Goal: Information Seeking & Learning: Check status

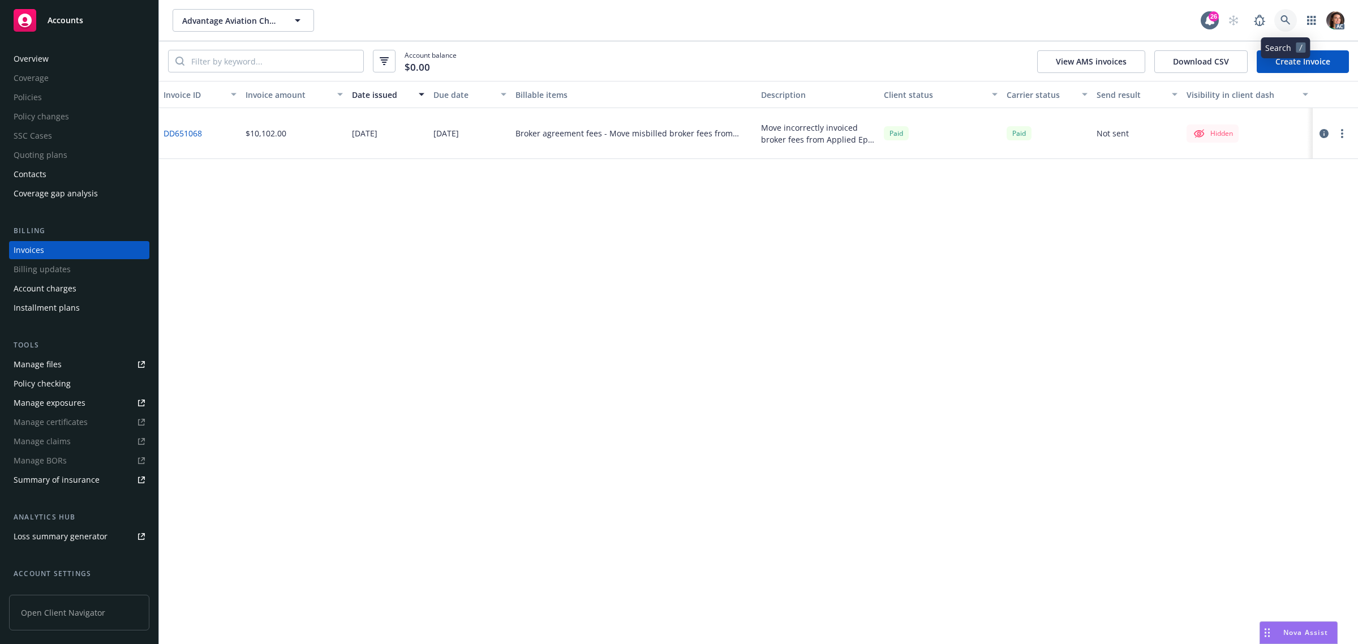
click at [1283, 17] on icon at bounding box center [1285, 20] width 10 height 10
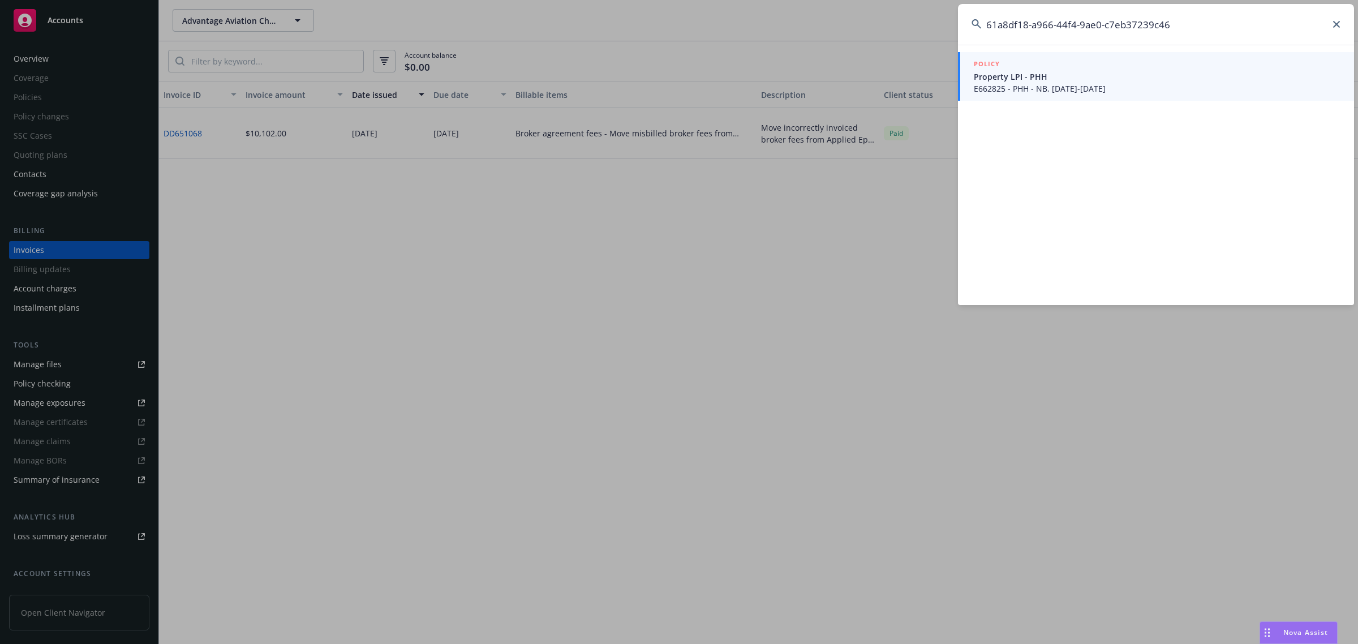
type input "61a8df18-a966-44f4-9ae0-c7eb37239c46"
click at [1064, 92] on span "E662825 - PHH - NB, [DATE]-[DATE]" at bounding box center [1157, 89] width 367 height 12
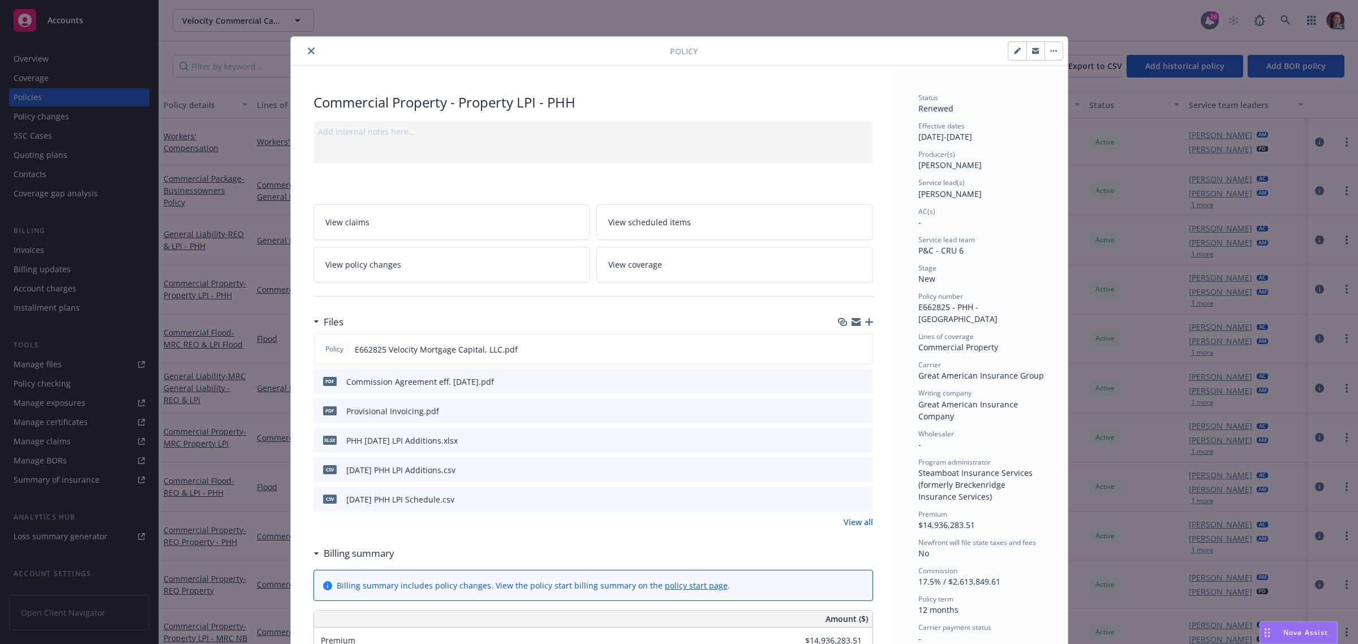
click at [308, 48] on icon "close" at bounding box center [311, 51] width 7 height 7
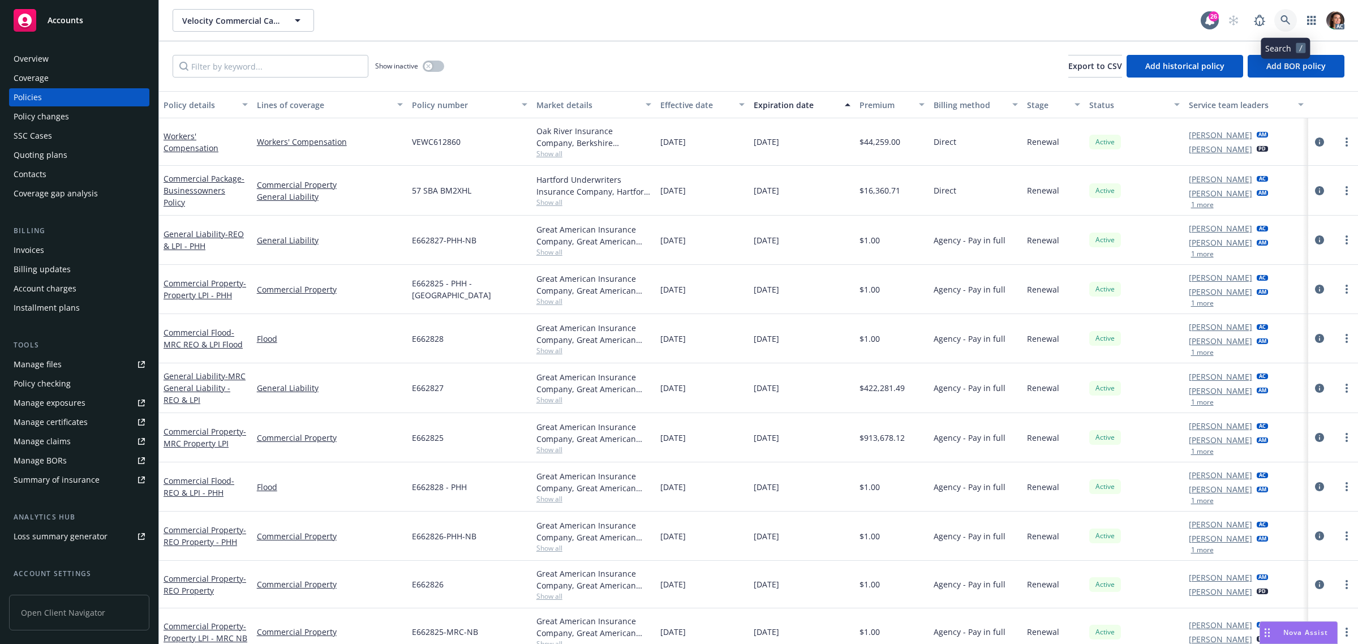
click at [1283, 18] on icon at bounding box center [1285, 20] width 10 height 10
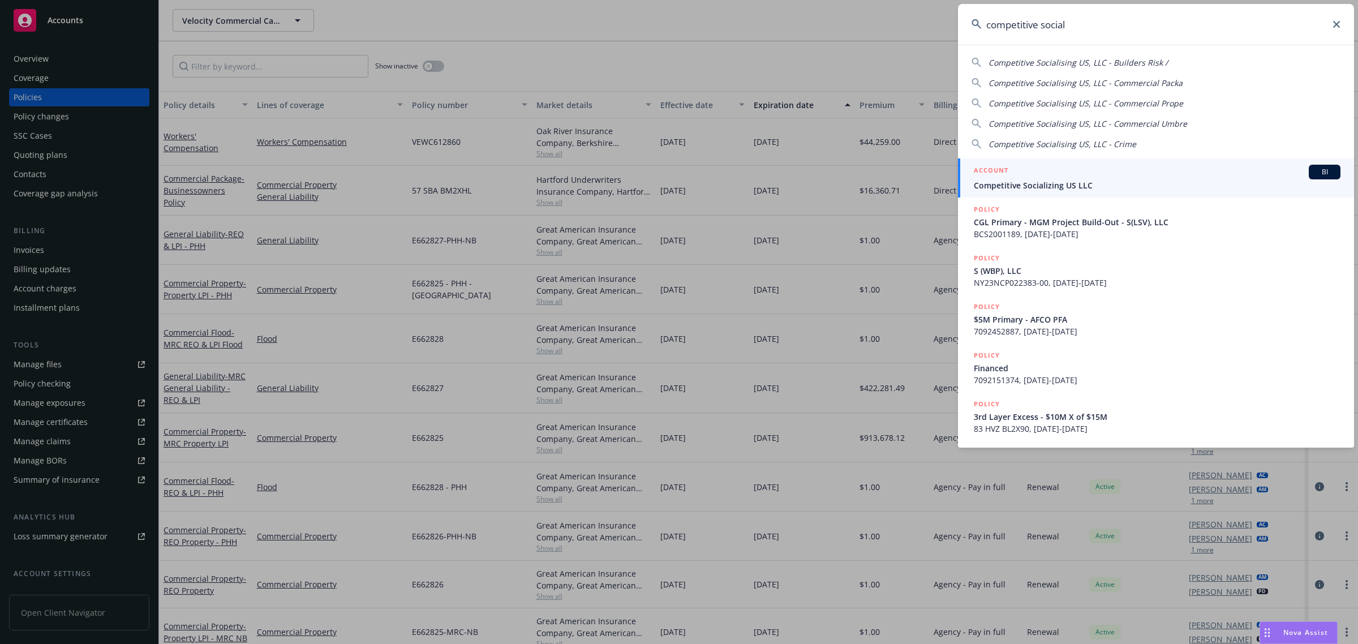
type input "competitive social"
click at [1051, 182] on span "Competitive Socializing US LLC" at bounding box center [1157, 185] width 367 height 12
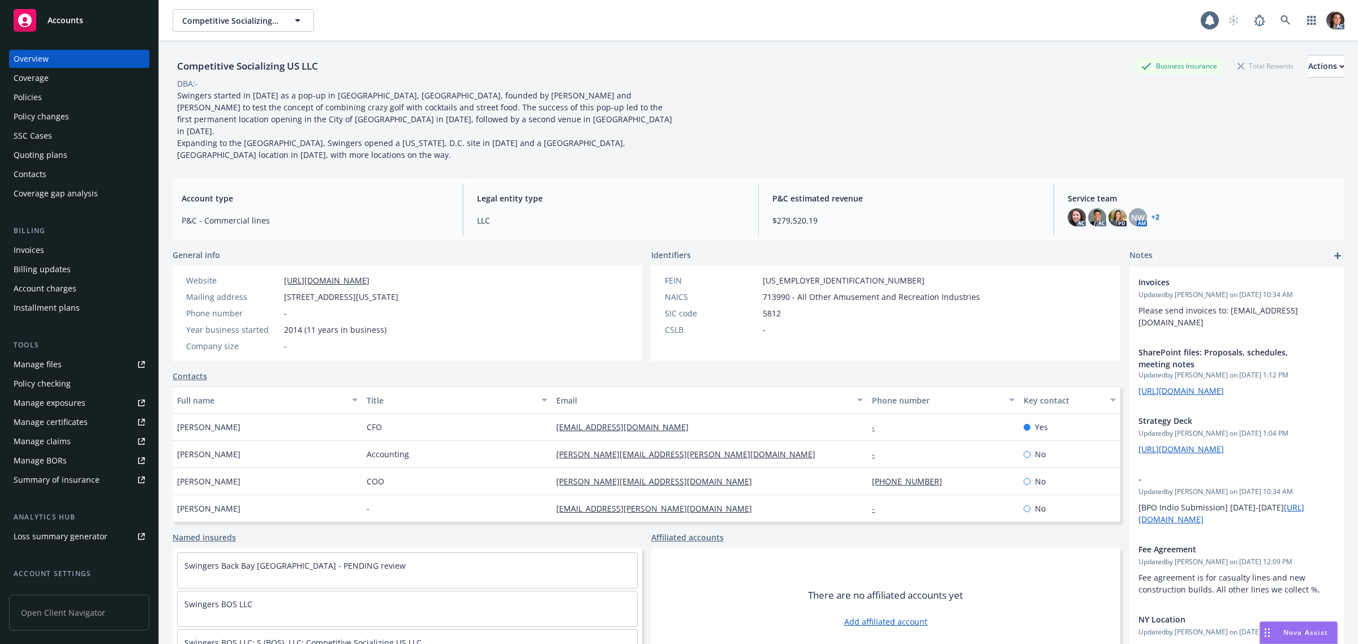
click at [15, 247] on div "Invoices" at bounding box center [29, 250] width 31 height 18
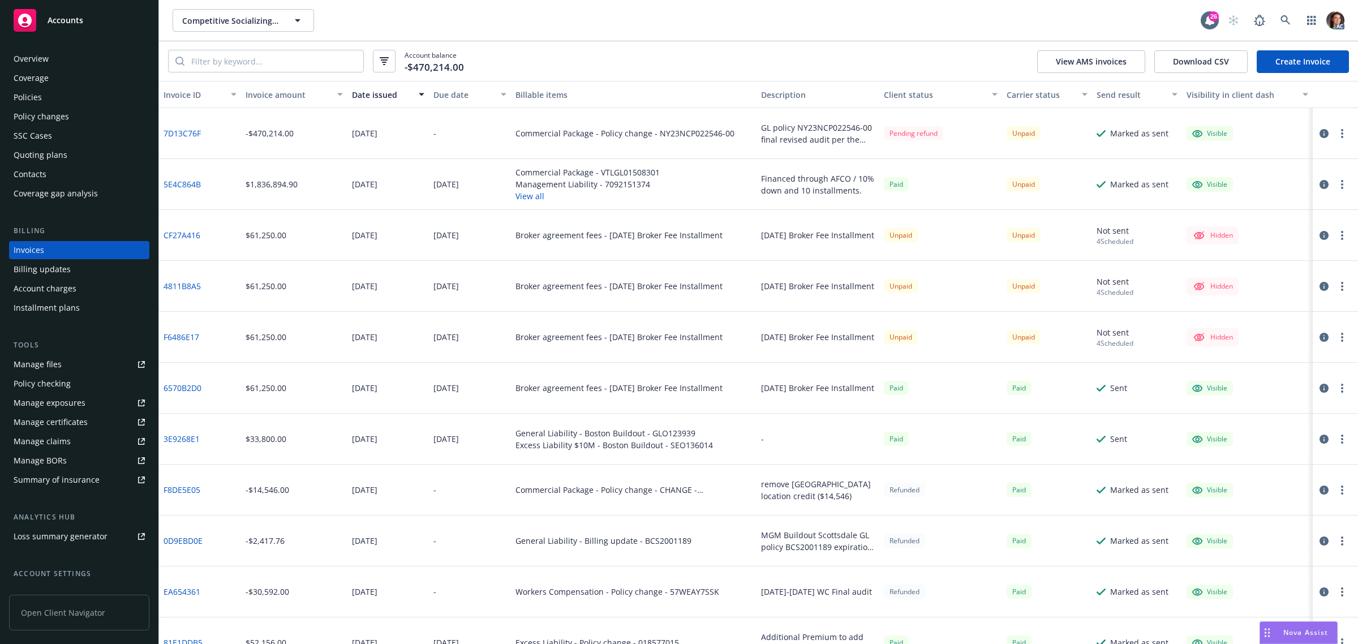
click at [452, 94] on div "Due date" at bounding box center [463, 95] width 61 height 12
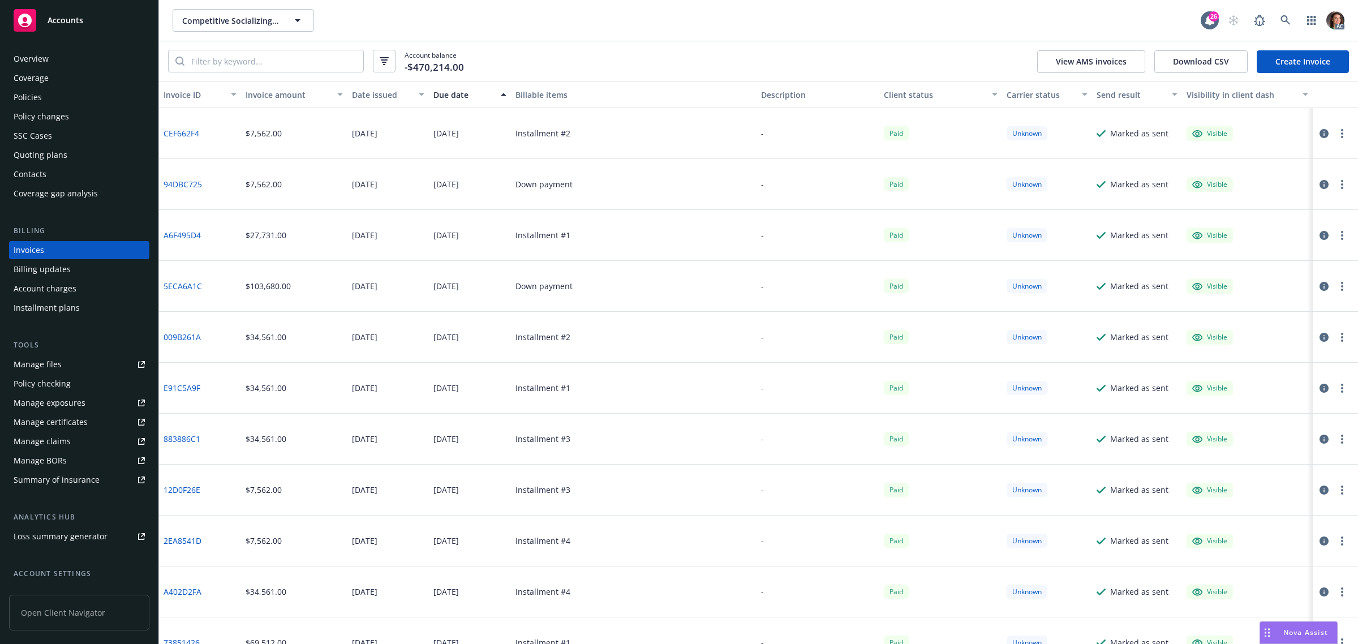
click at [452, 94] on div "Due date" at bounding box center [463, 95] width 61 height 12
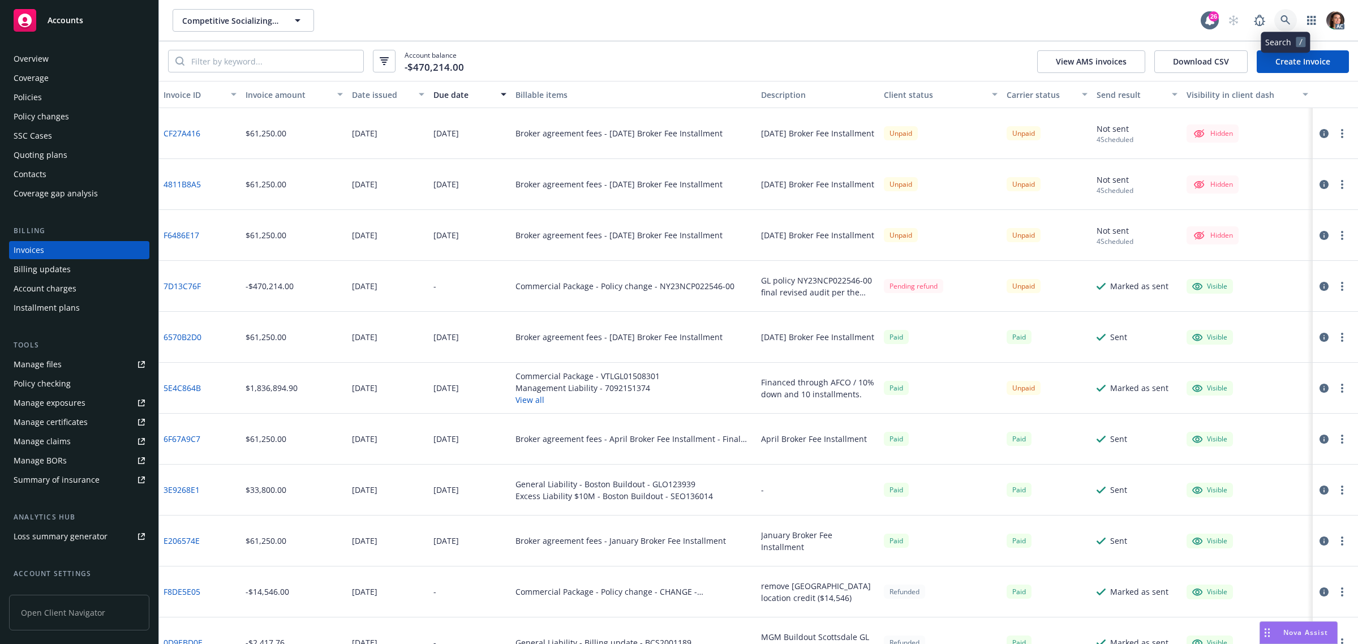
click at [1280, 23] on icon at bounding box center [1285, 20] width 10 height 10
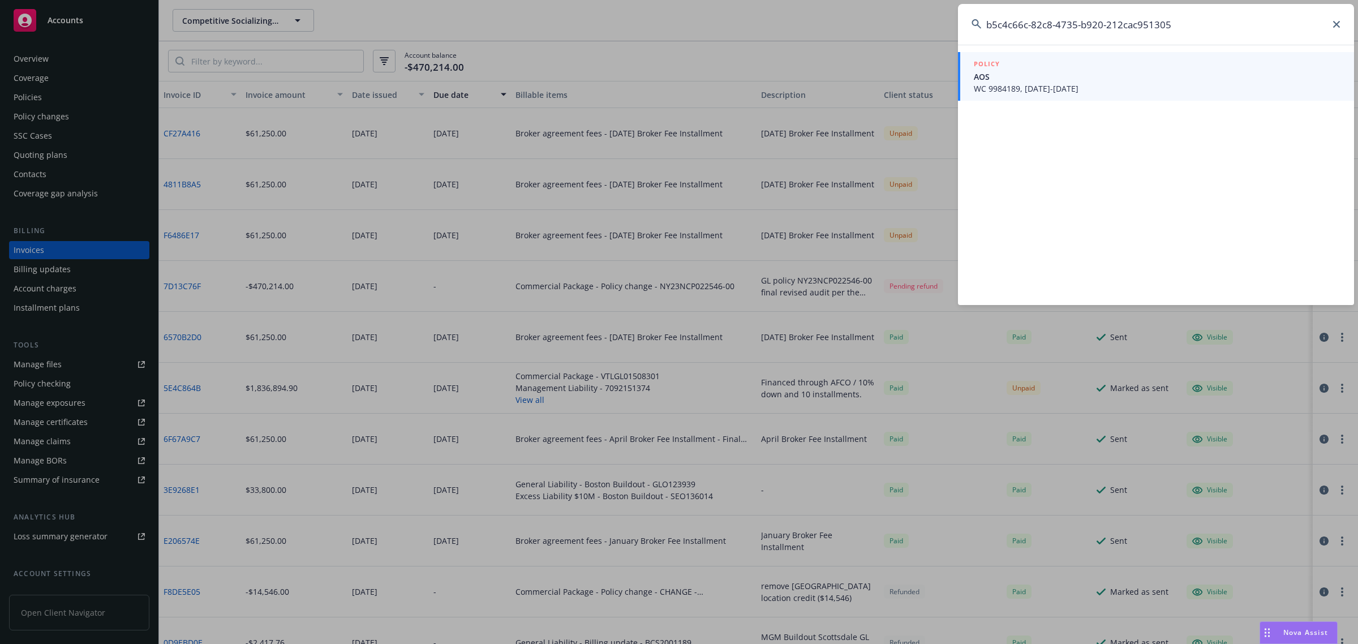
type input "b5c4c66c-82c8-4735-b920-212cac951305"
click at [1037, 80] on span "AOS" at bounding box center [1157, 77] width 367 height 12
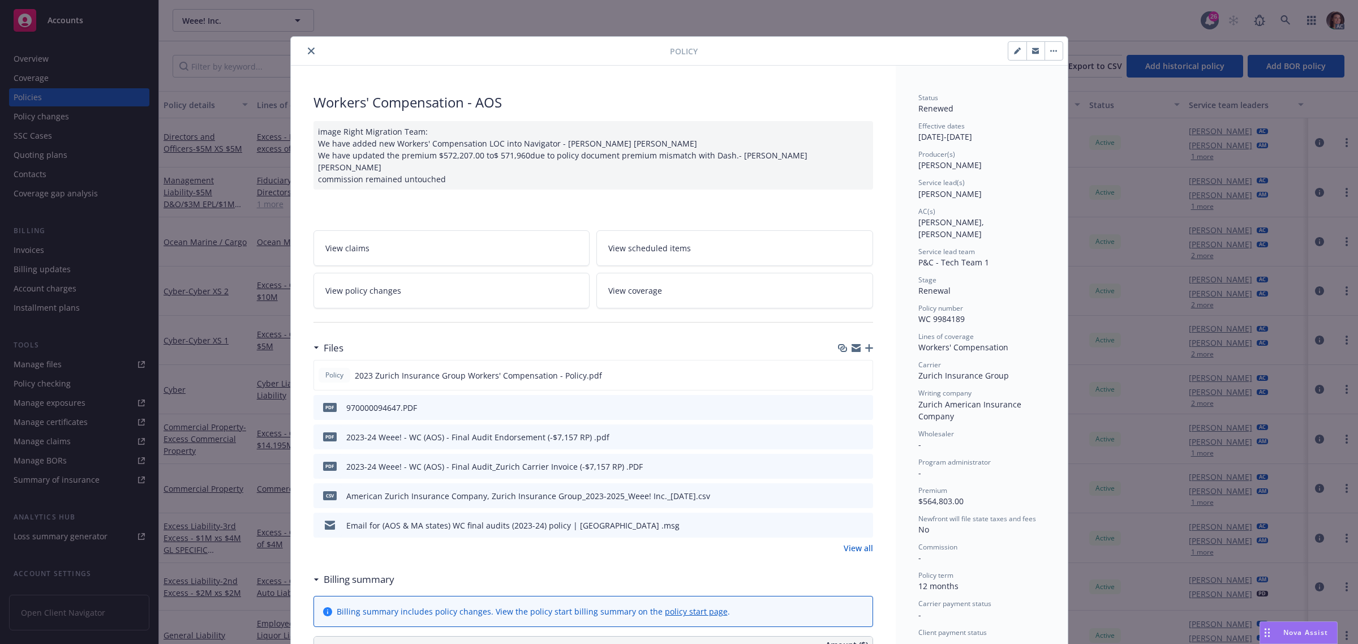
click at [412, 290] on link "View policy changes" at bounding box center [451, 291] width 277 height 36
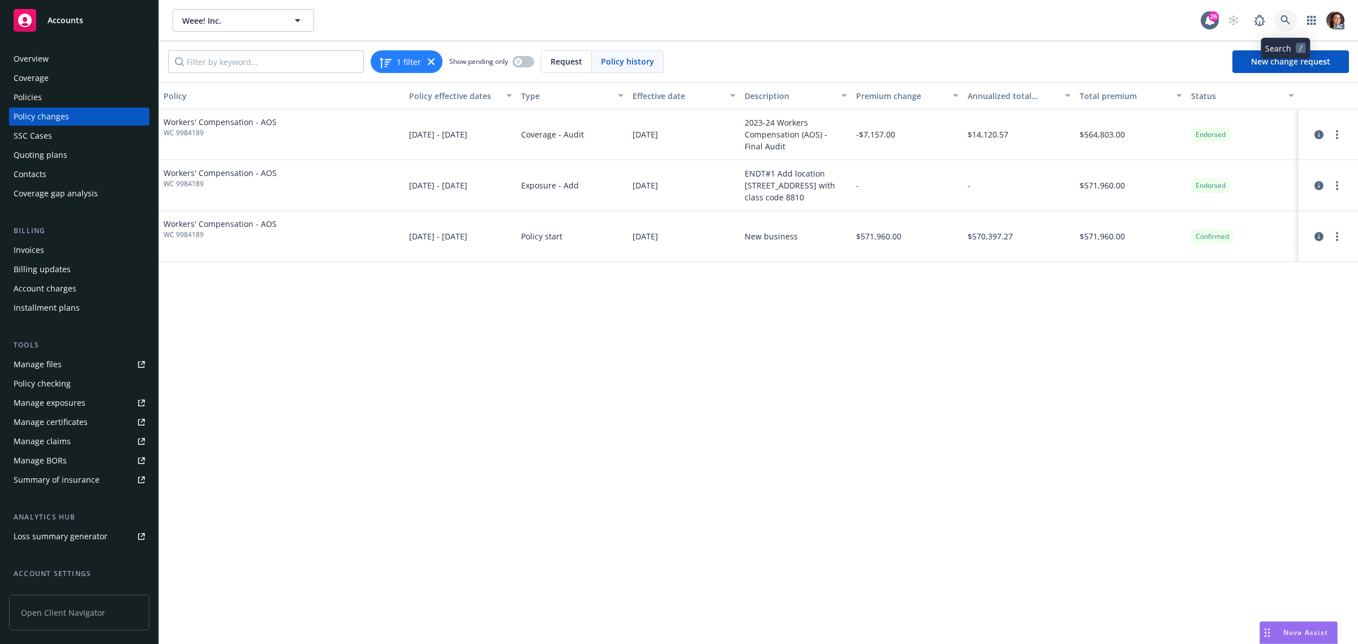
click at [1283, 17] on icon at bounding box center [1285, 20] width 10 height 10
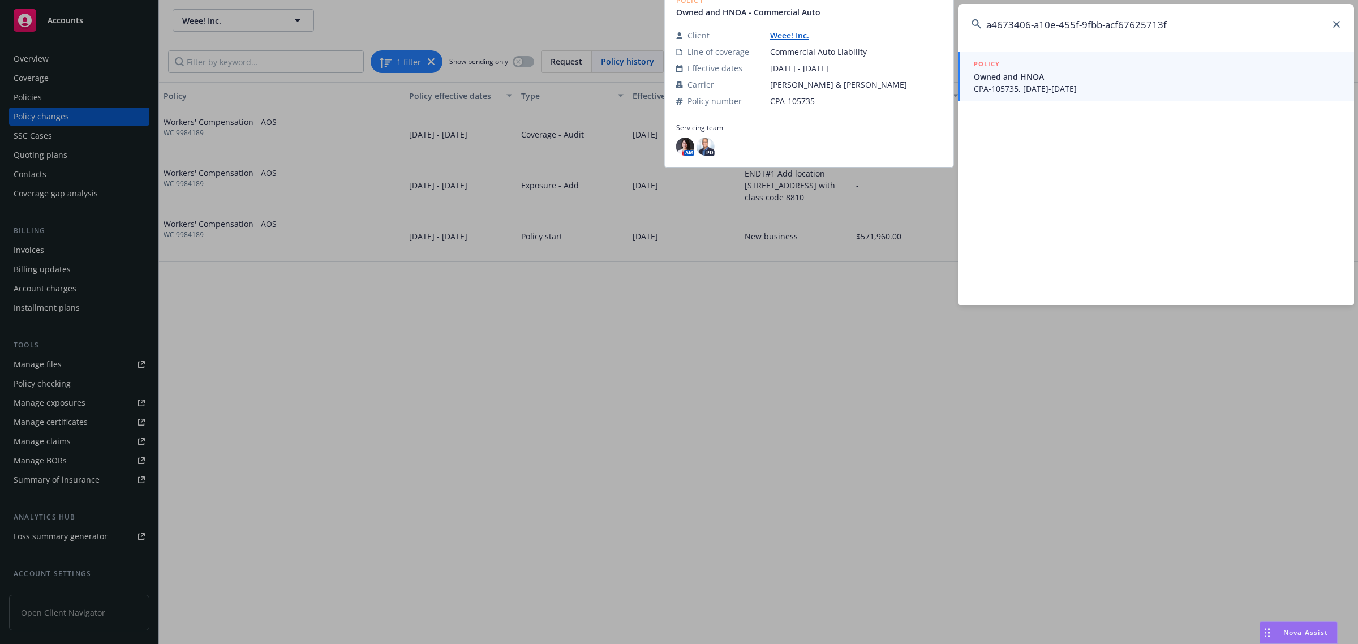
type input "a4673406-a10e-455f-9fbb-acf67625713f"
click at [1102, 77] on span "Owned and HNOA" at bounding box center [1157, 77] width 367 height 12
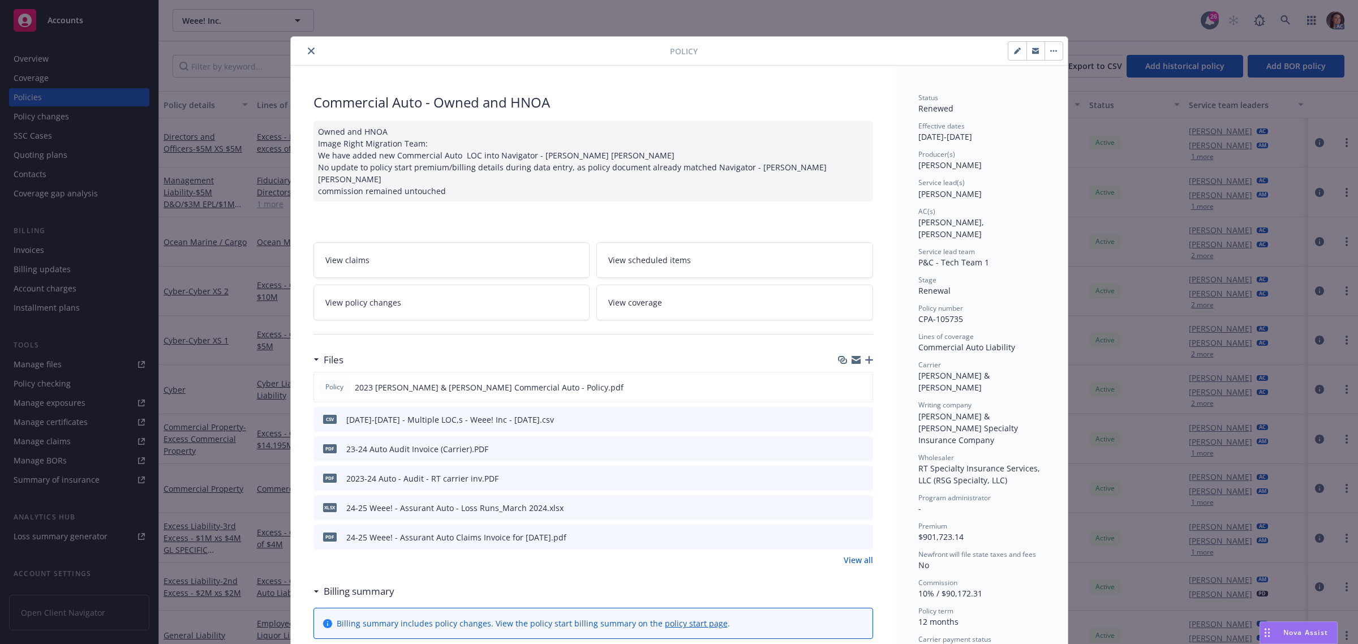
click at [410, 285] on link "View policy changes" at bounding box center [451, 303] width 277 height 36
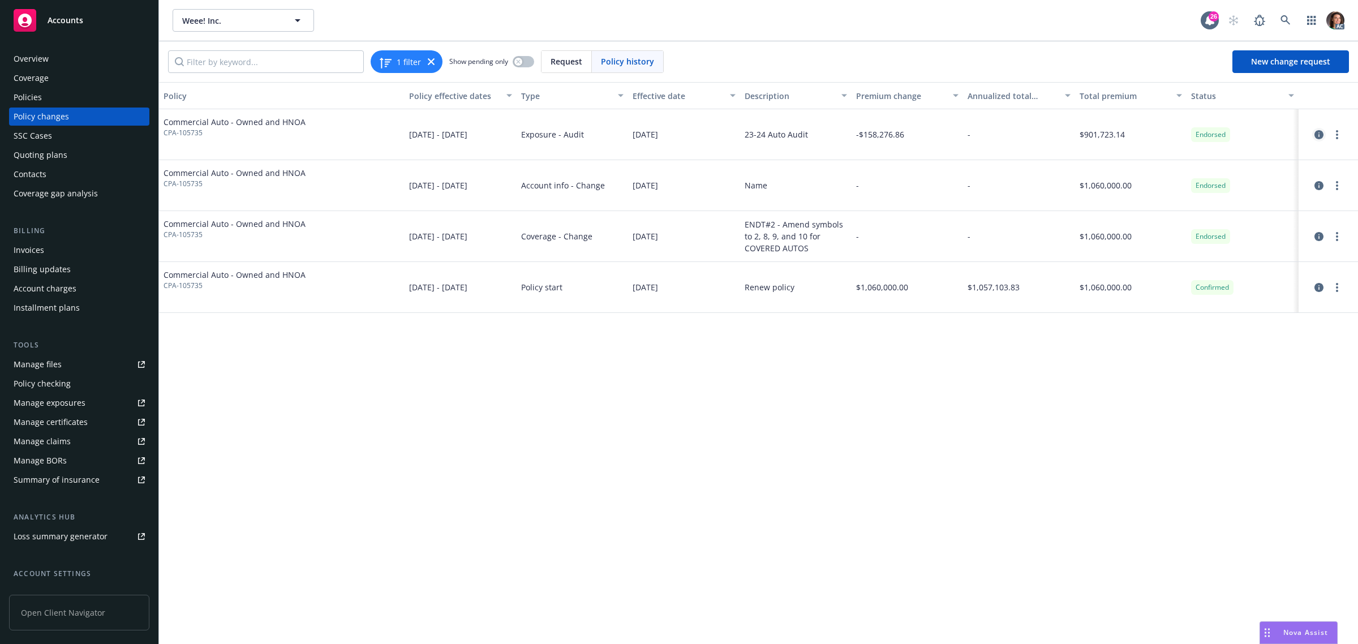
click at [1318, 133] on icon "circleInformation" at bounding box center [1318, 134] width 9 height 9
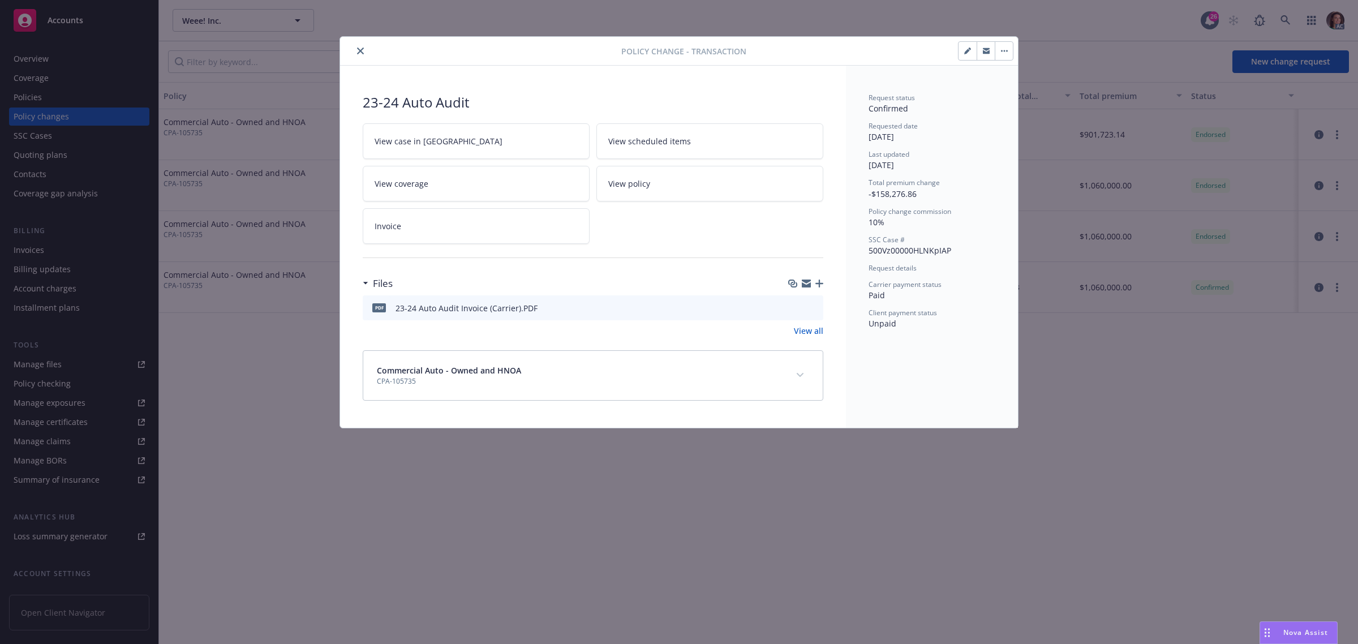
click at [810, 304] on icon "preview file" at bounding box center [812, 307] width 10 height 8
click at [358, 46] on button "close" at bounding box center [361, 51] width 14 height 14
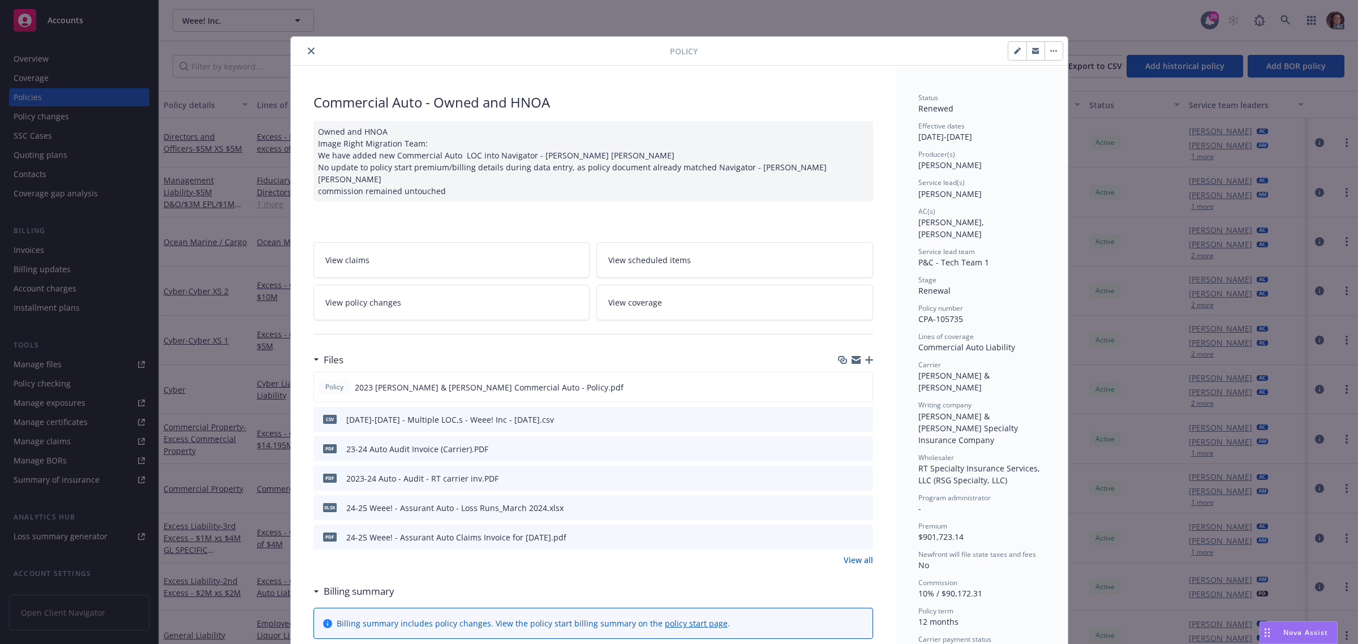
scroll to position [34, 0]
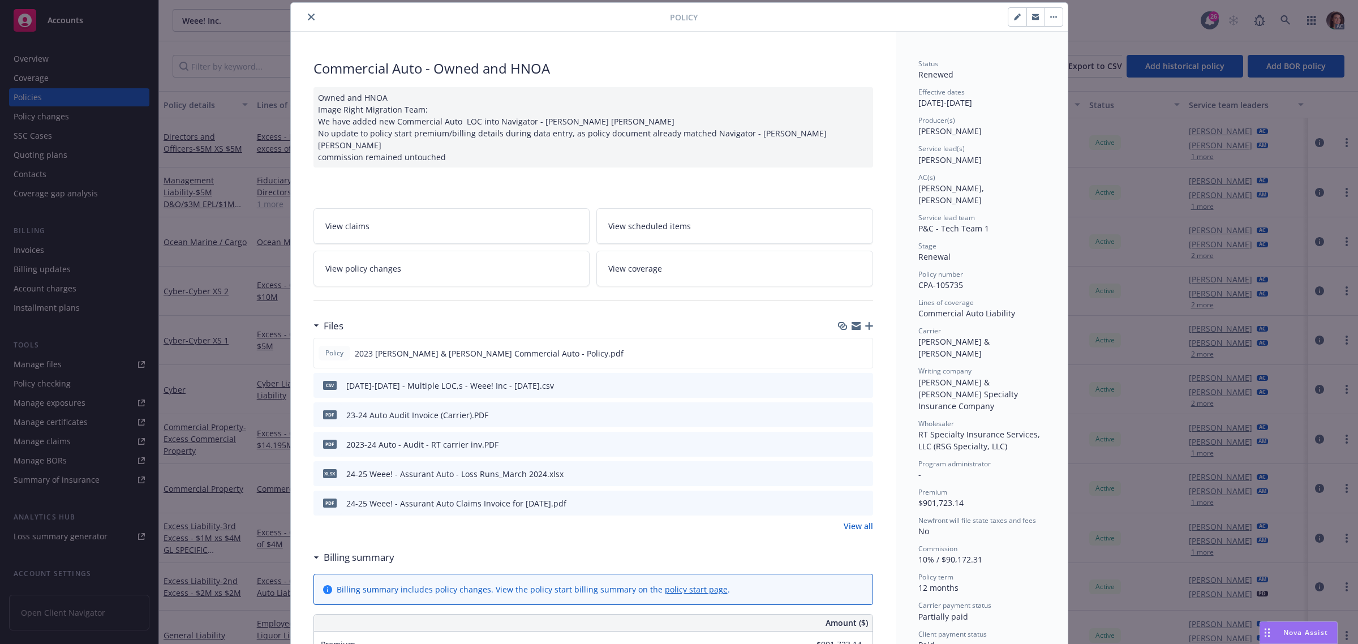
click at [482, 263] on link "View policy changes" at bounding box center [451, 269] width 277 height 36
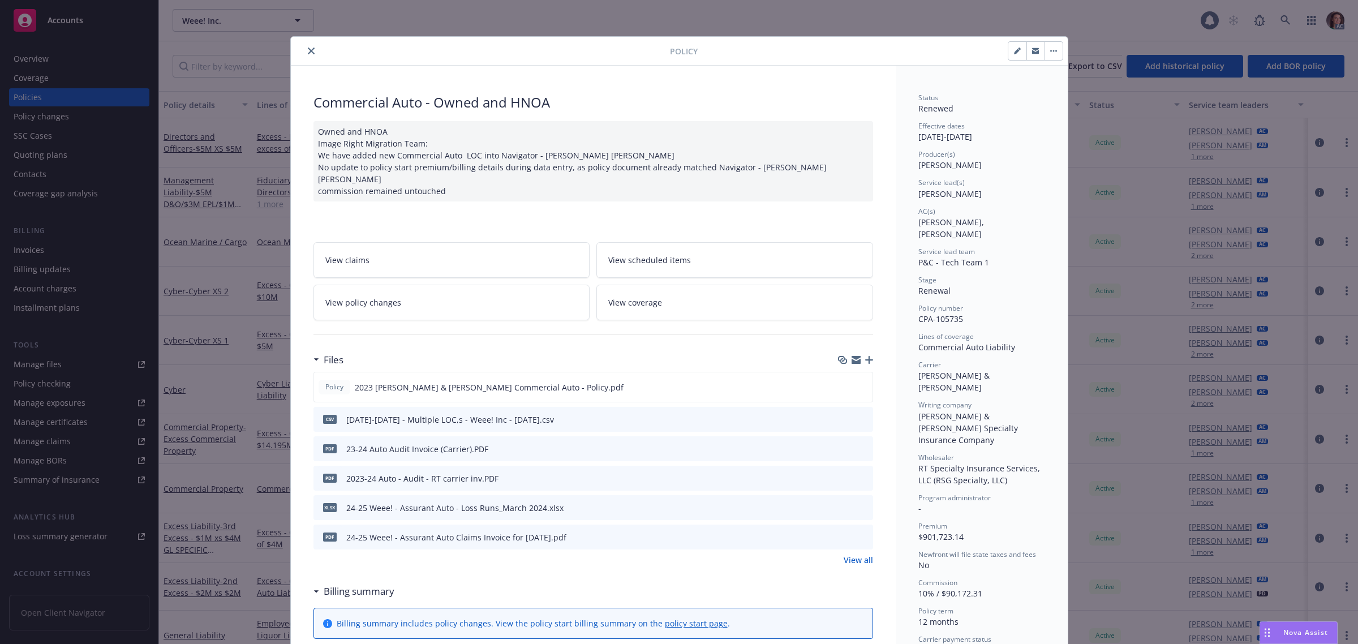
scroll to position [34, 0]
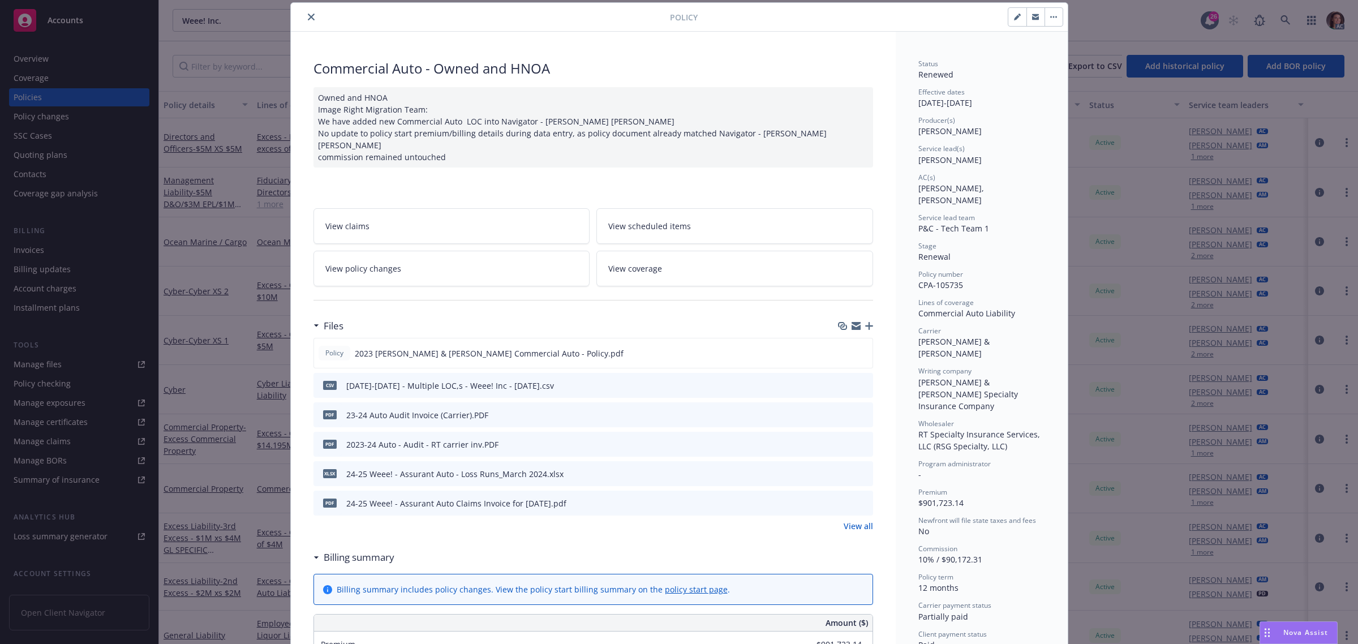
click at [308, 20] on icon "close" at bounding box center [311, 17] width 7 height 7
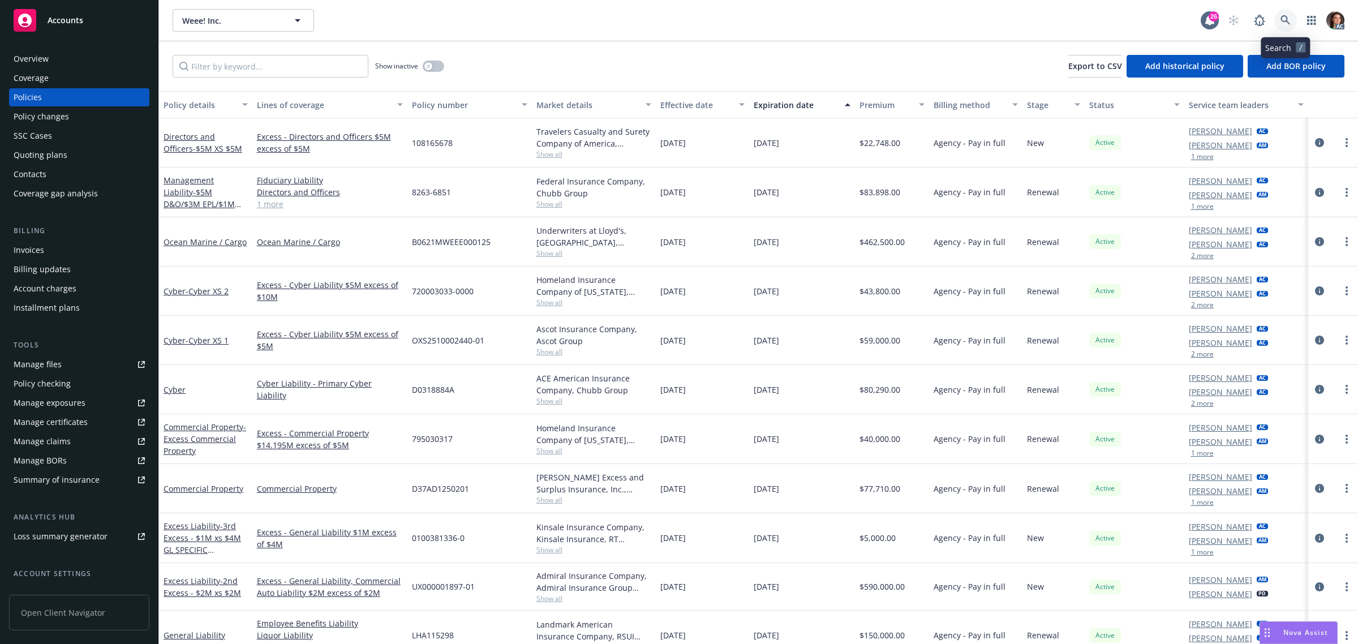
click at [1286, 17] on icon at bounding box center [1285, 20] width 10 height 10
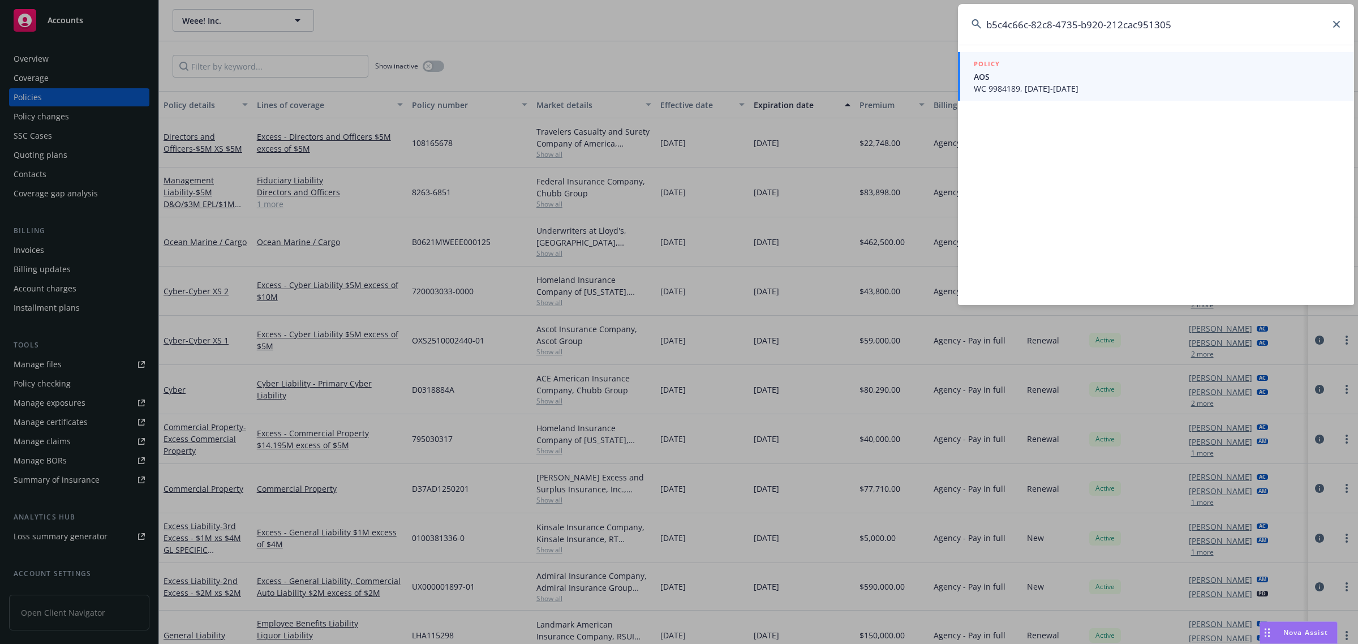
type input "b5c4c66c-82c8-4735-b920-212cac951305"
click at [1059, 85] on span "WC 9984189, [DATE]-[DATE]" at bounding box center [1157, 89] width 367 height 12
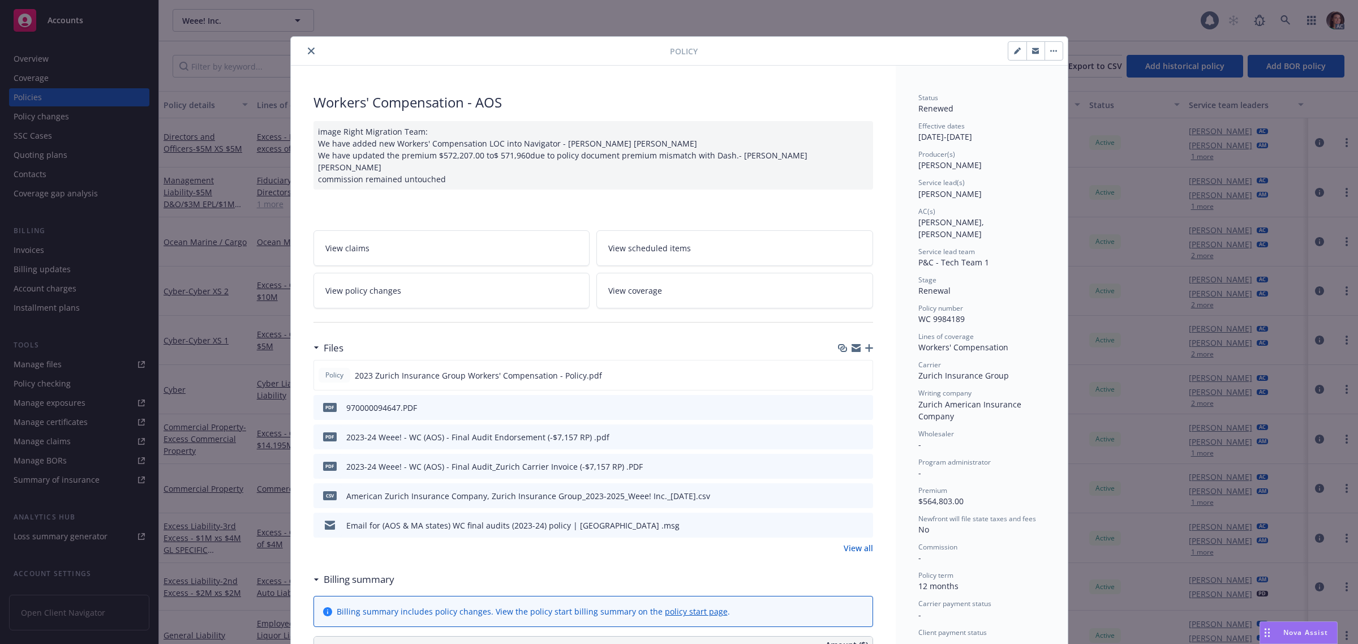
scroll to position [34, 0]
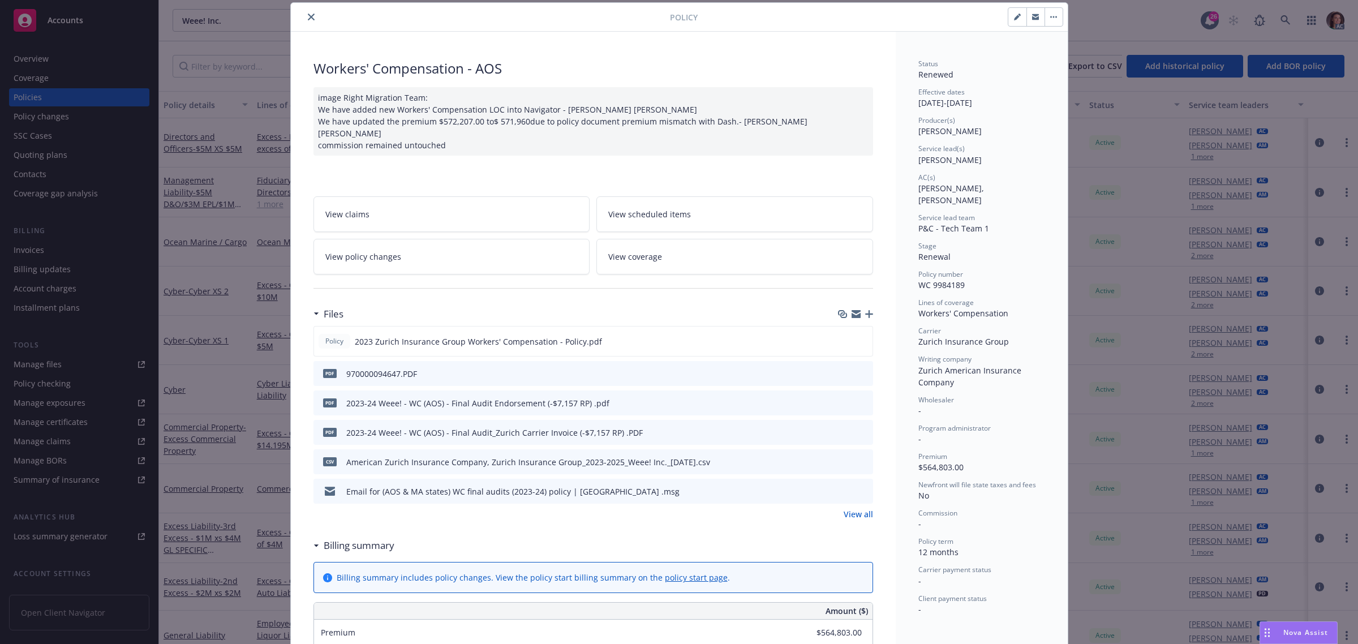
click at [487, 255] on link "View policy changes" at bounding box center [451, 257] width 277 height 36
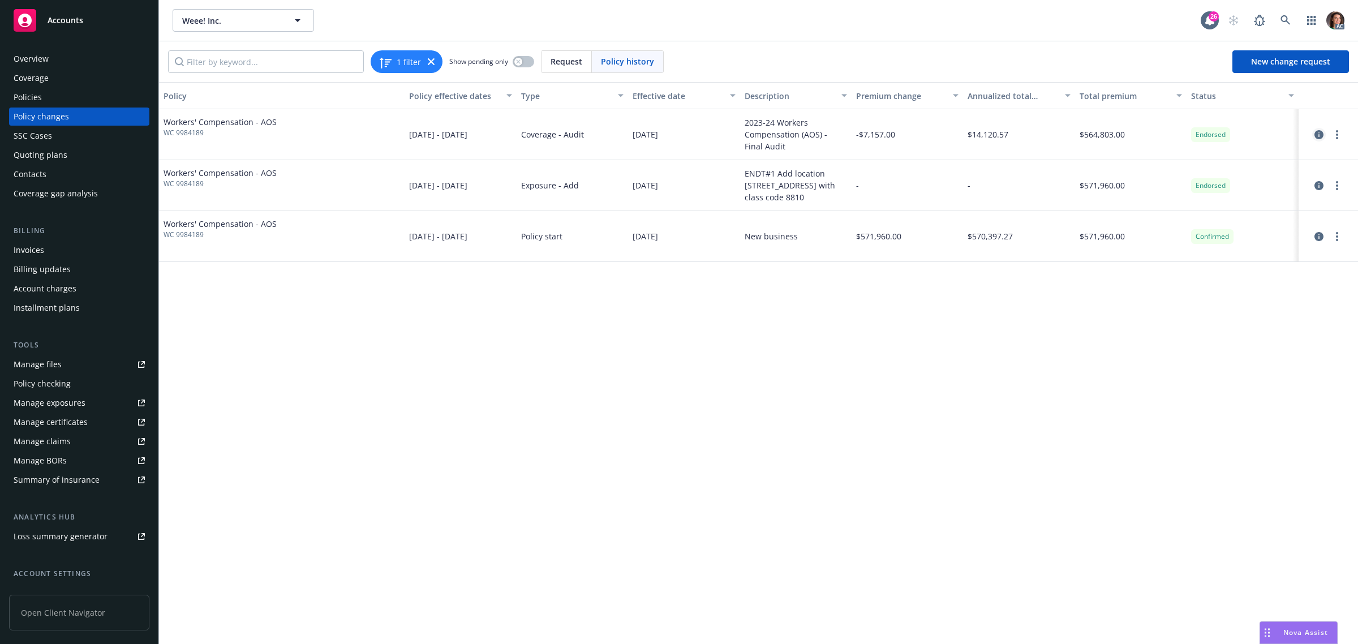
click at [1316, 130] on icon "circleInformation" at bounding box center [1318, 134] width 9 height 9
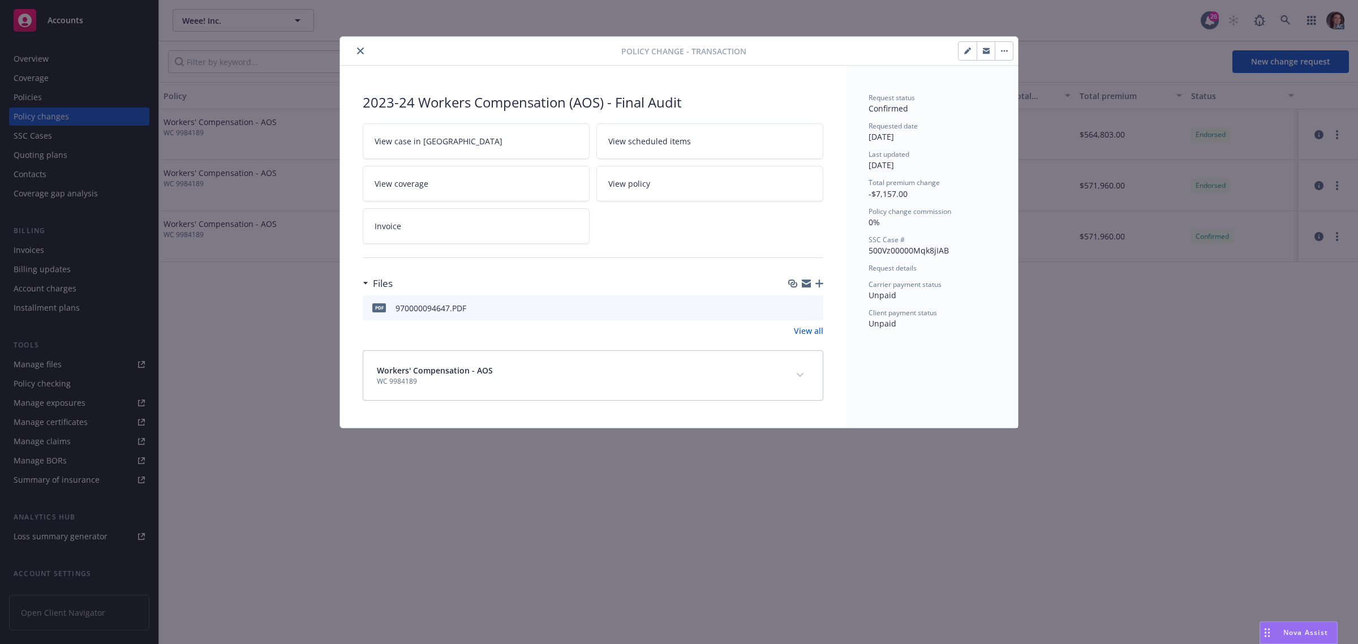
click at [363, 51] on icon "close" at bounding box center [360, 51] width 7 height 7
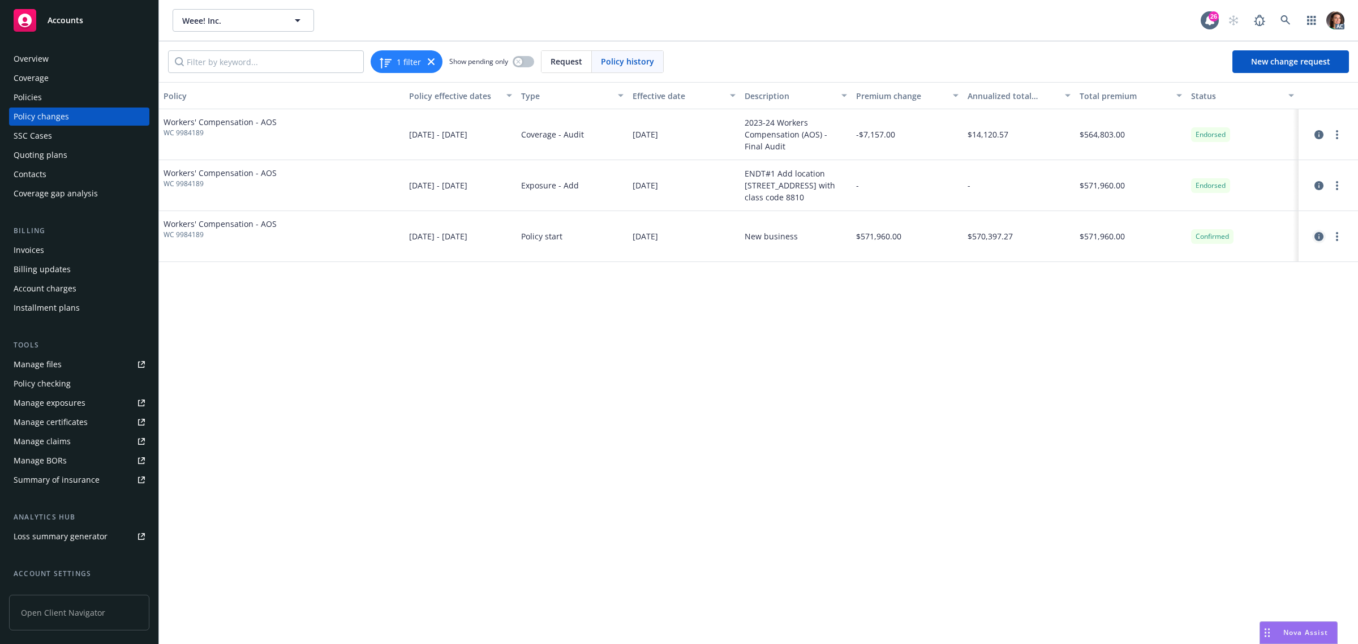
click at [1318, 230] on link "circleInformation" at bounding box center [1319, 237] width 14 height 14
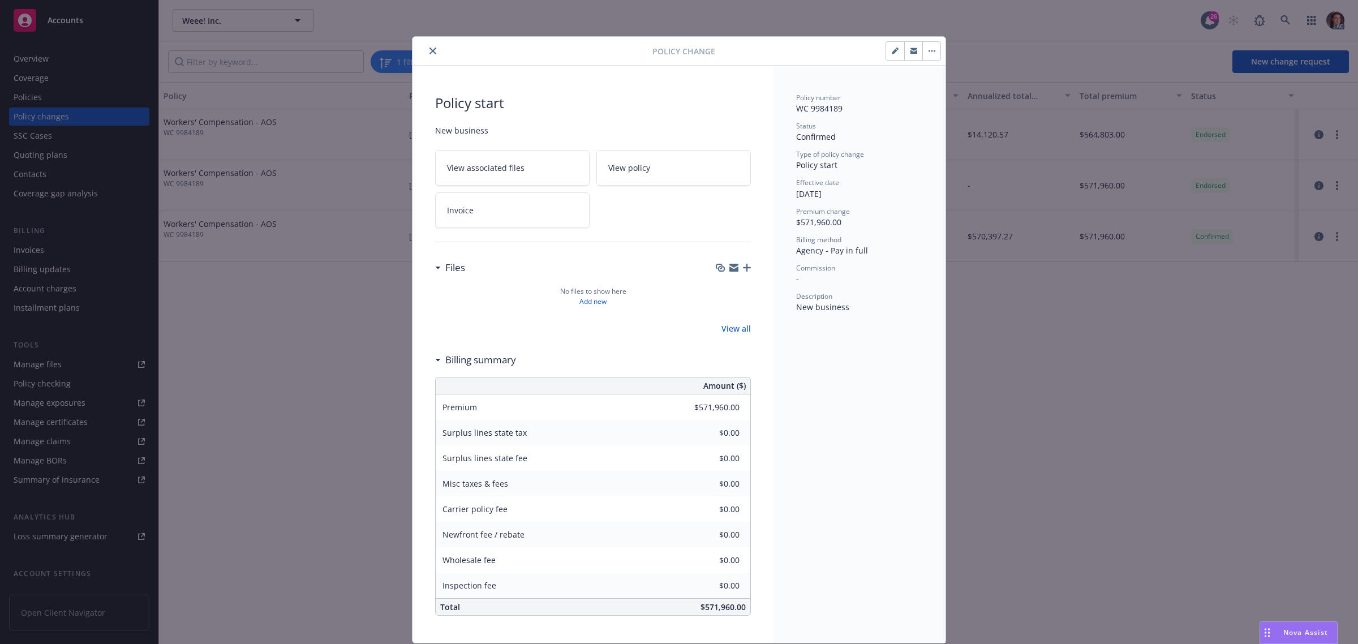
click at [426, 46] on button "close" at bounding box center [433, 51] width 14 height 14
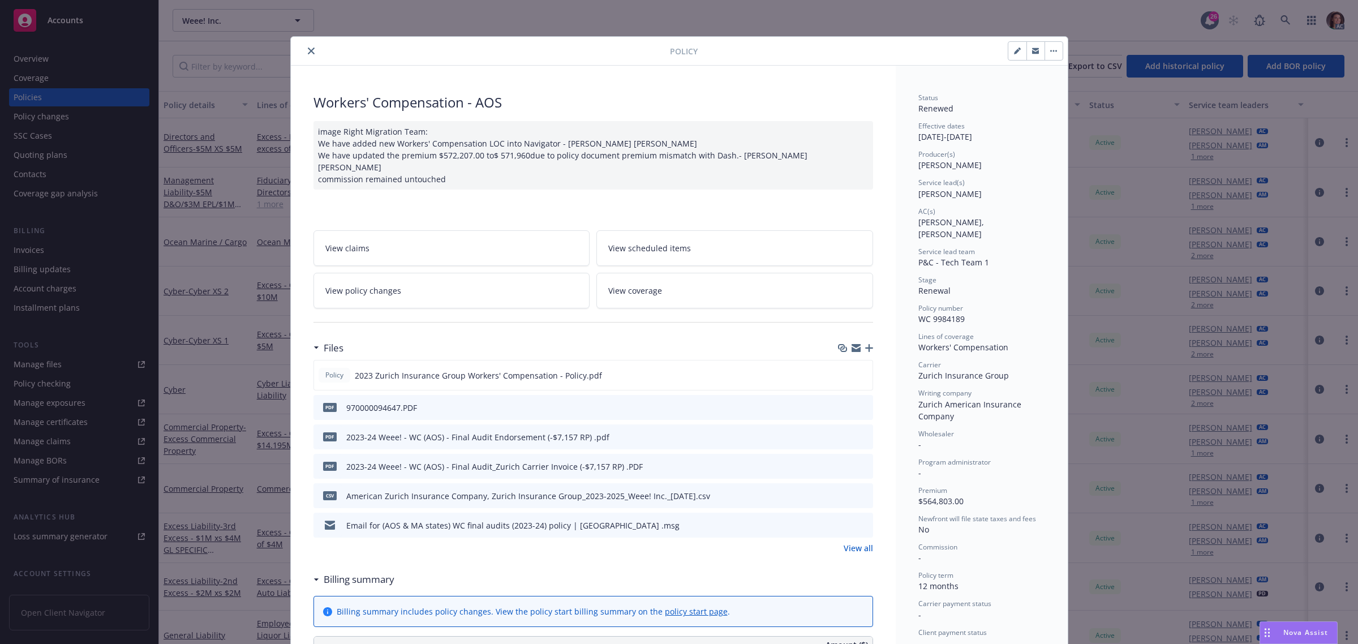
scroll to position [34, 0]
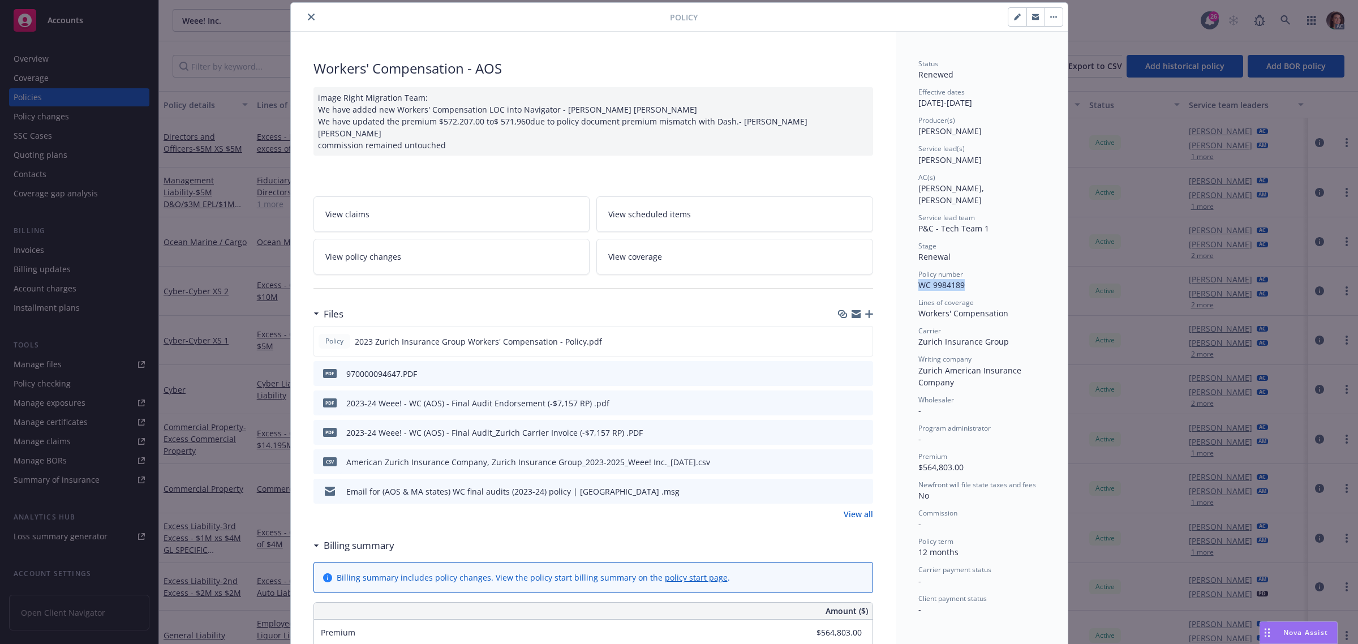
drag, startPoint x: 961, startPoint y: 269, endPoint x: 904, endPoint y: 272, distance: 57.2
copy span "WC 9984189"
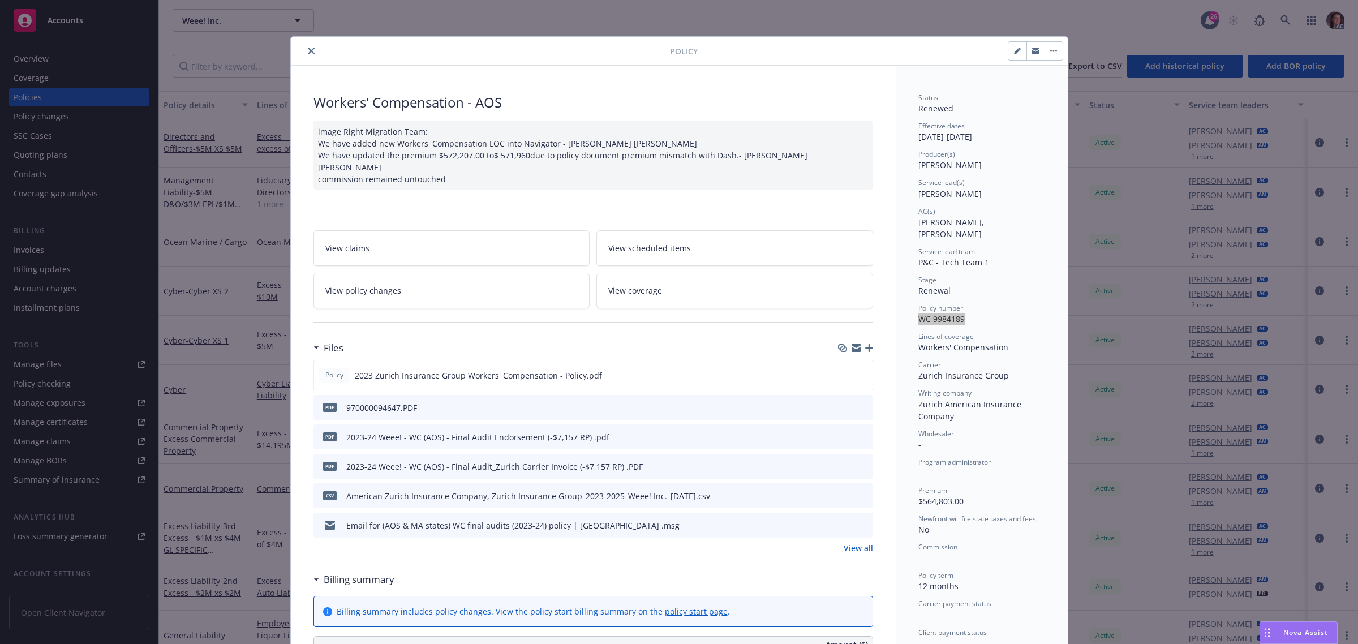
click at [308, 51] on icon "close" at bounding box center [311, 51] width 7 height 7
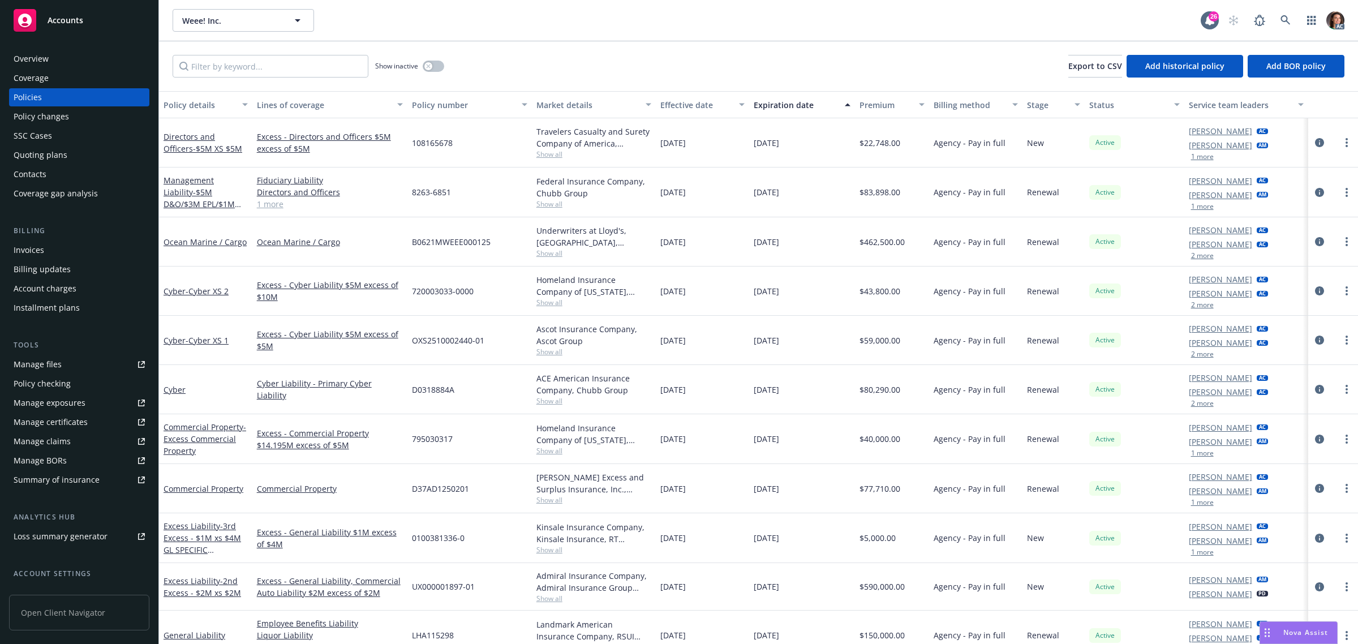
click at [26, 250] on div "Invoices" at bounding box center [29, 250] width 31 height 18
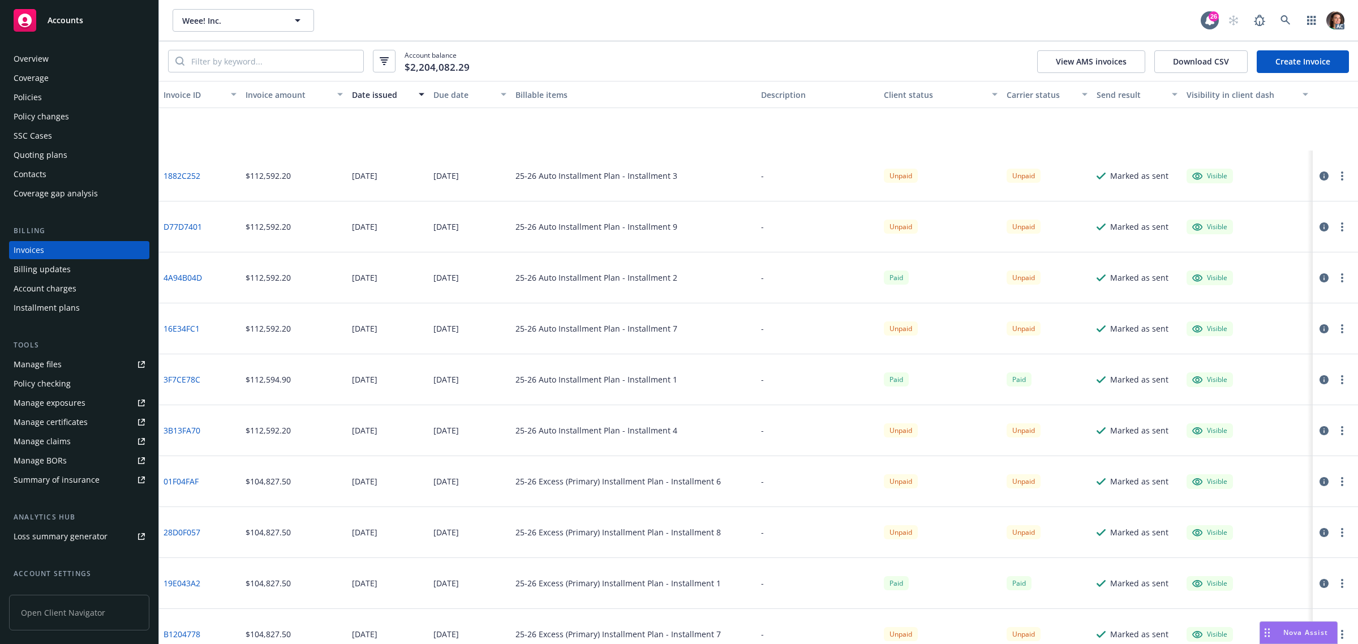
scroll to position [778, 0]
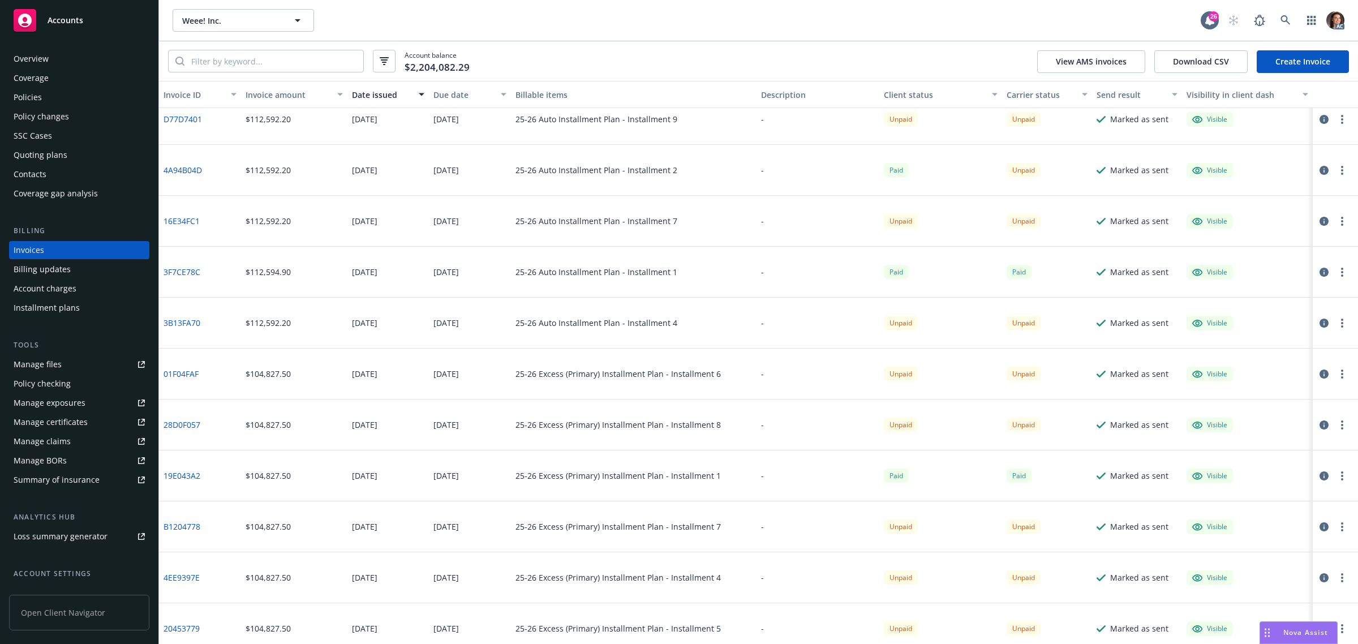
click at [463, 93] on div "Due date" at bounding box center [463, 95] width 61 height 12
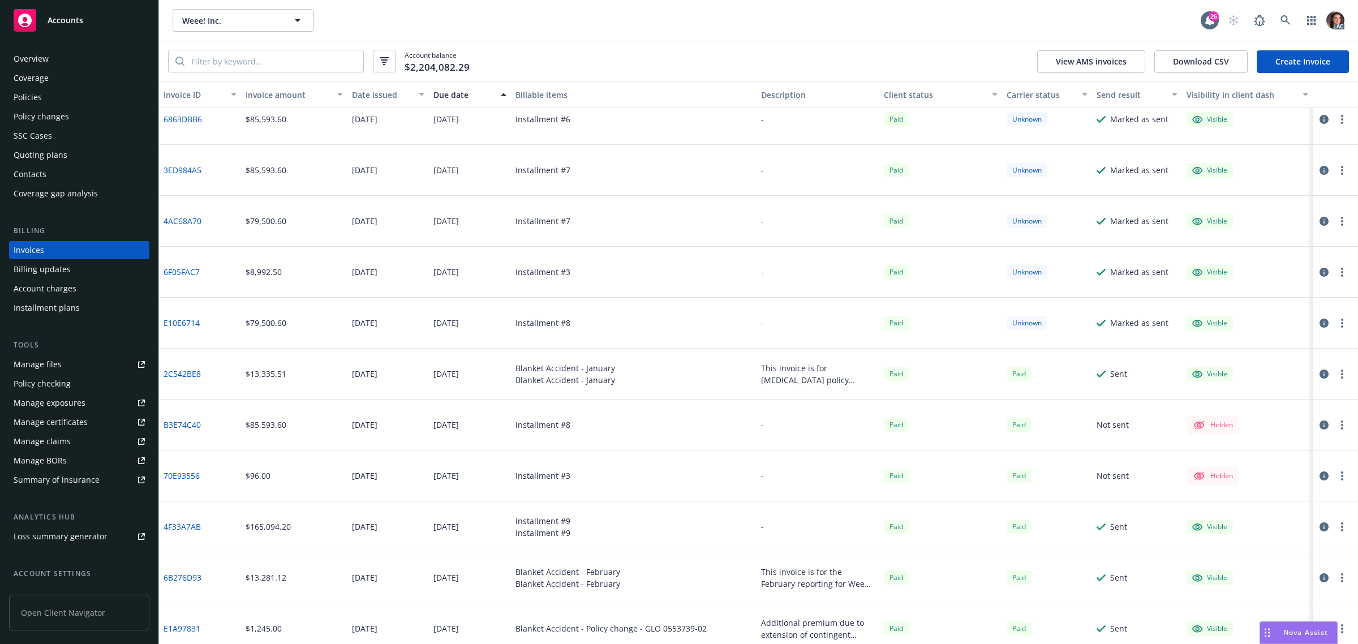
click at [458, 96] on div "Due date" at bounding box center [463, 95] width 61 height 12
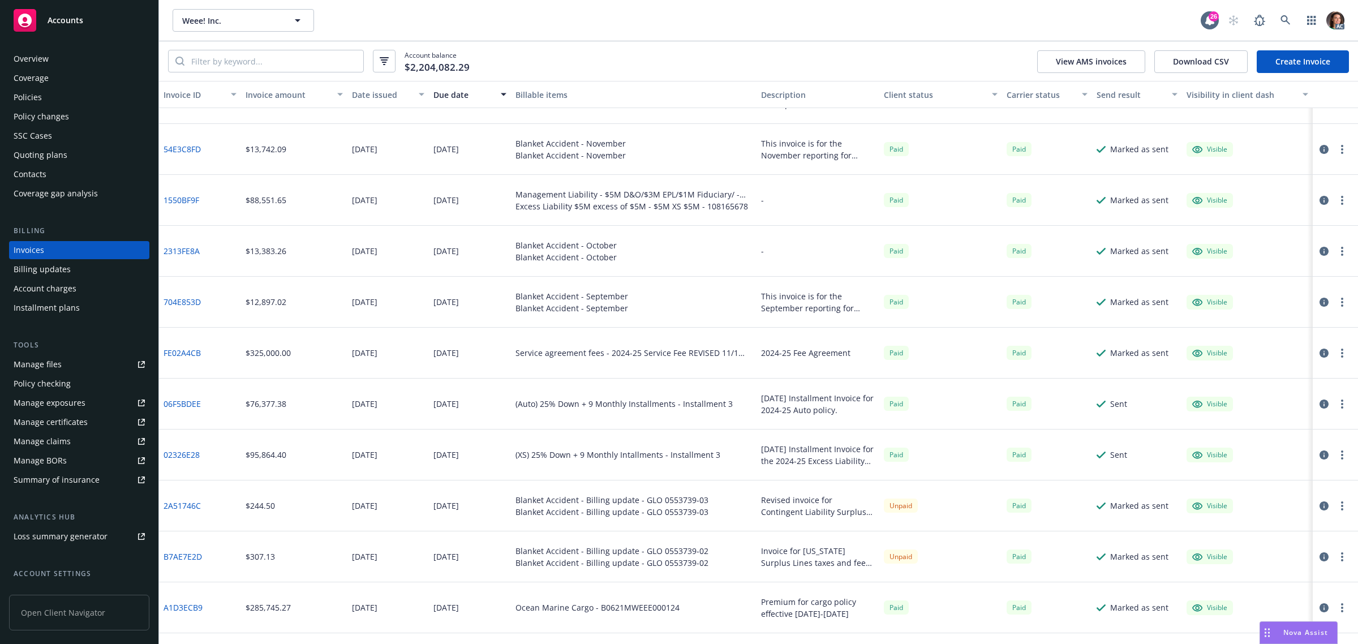
scroll to position [3607, 0]
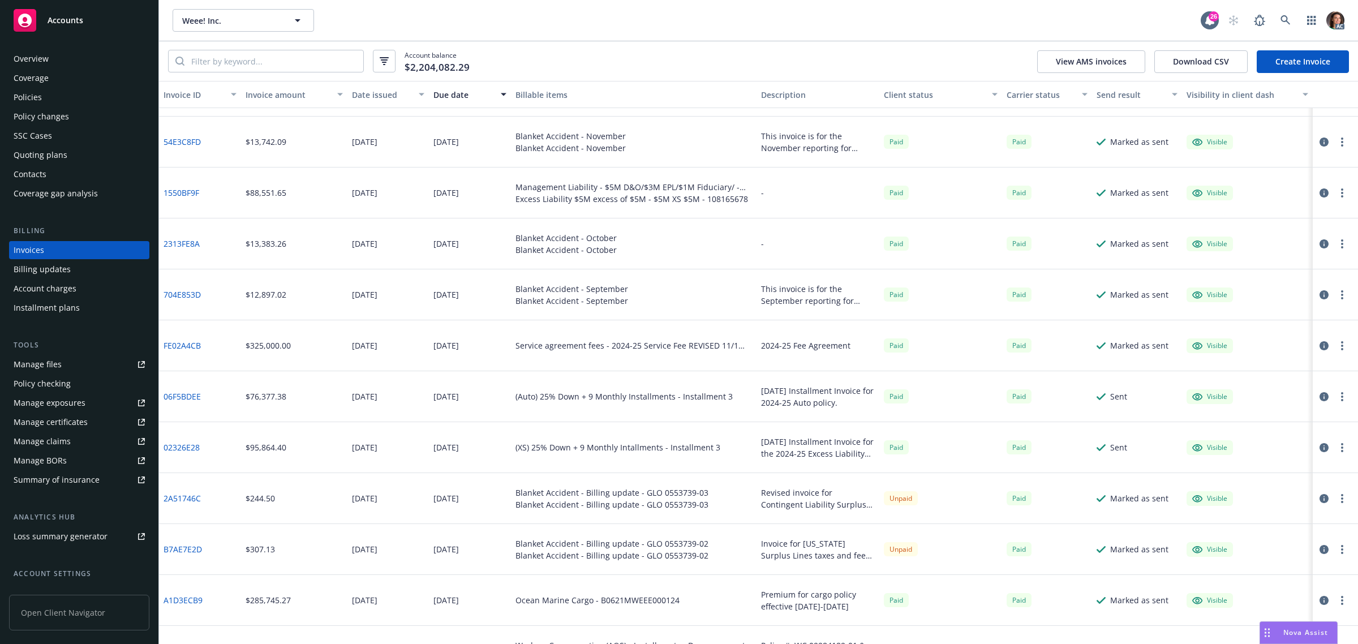
click at [57, 291] on div "Account charges" at bounding box center [45, 289] width 63 height 18
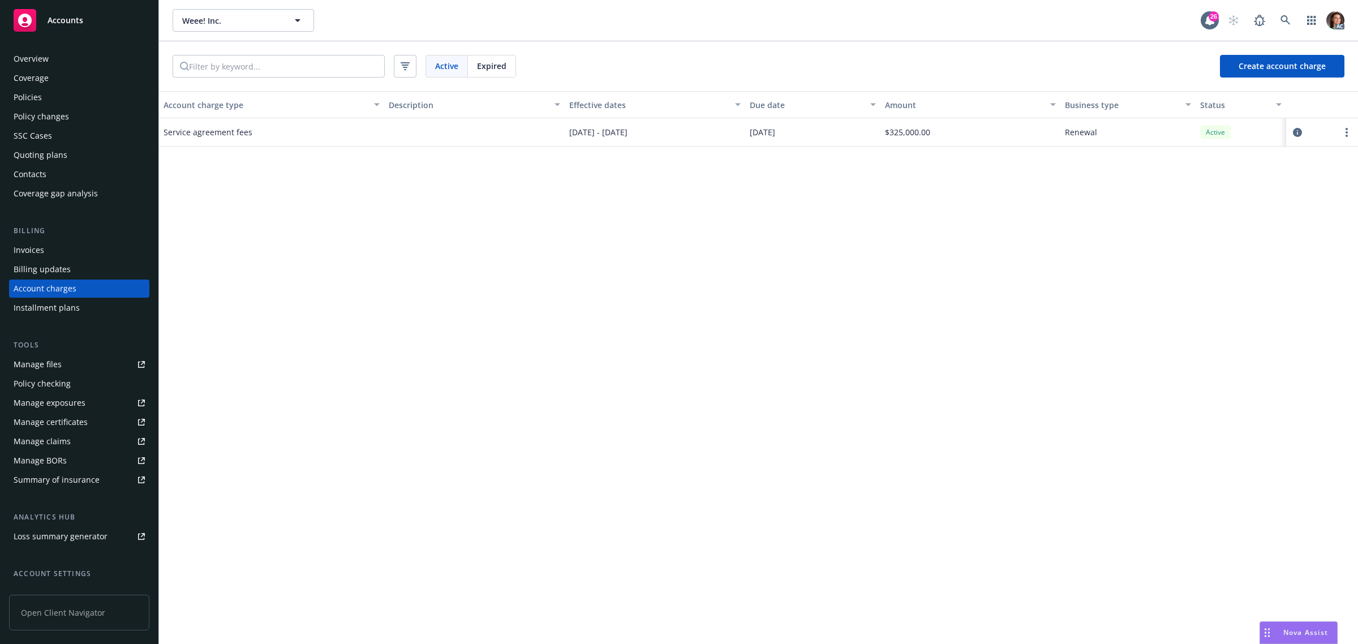
click at [509, 66] on div "Expired" at bounding box center [492, 66] width 48 height 22
click at [452, 65] on span "Active" at bounding box center [446, 66] width 23 height 12
click at [502, 68] on span "Expired" at bounding box center [491, 66] width 29 height 12
click at [442, 67] on span "Active" at bounding box center [446, 66] width 23 height 12
click at [1342, 131] on link "more" at bounding box center [1347, 133] width 14 height 14
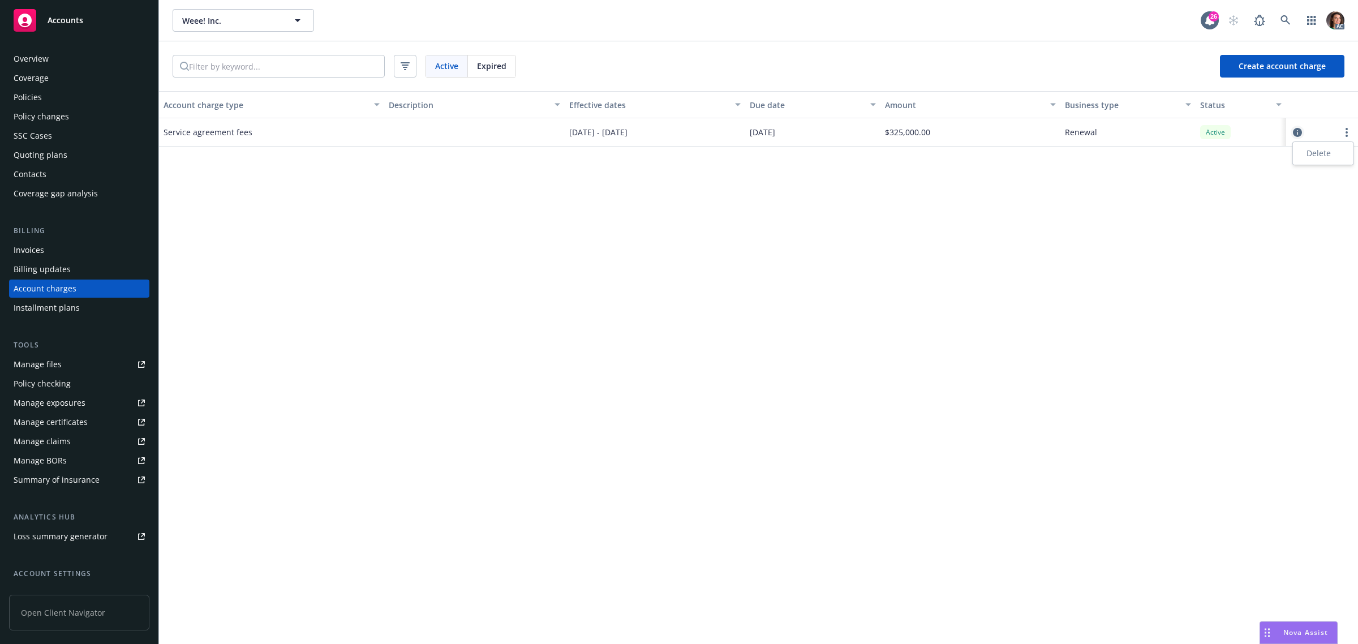
click at [1296, 129] on icon "circleInformation" at bounding box center [1297, 132] width 9 height 9
click at [1294, 128] on icon "circleInformation" at bounding box center [1297, 132] width 9 height 9
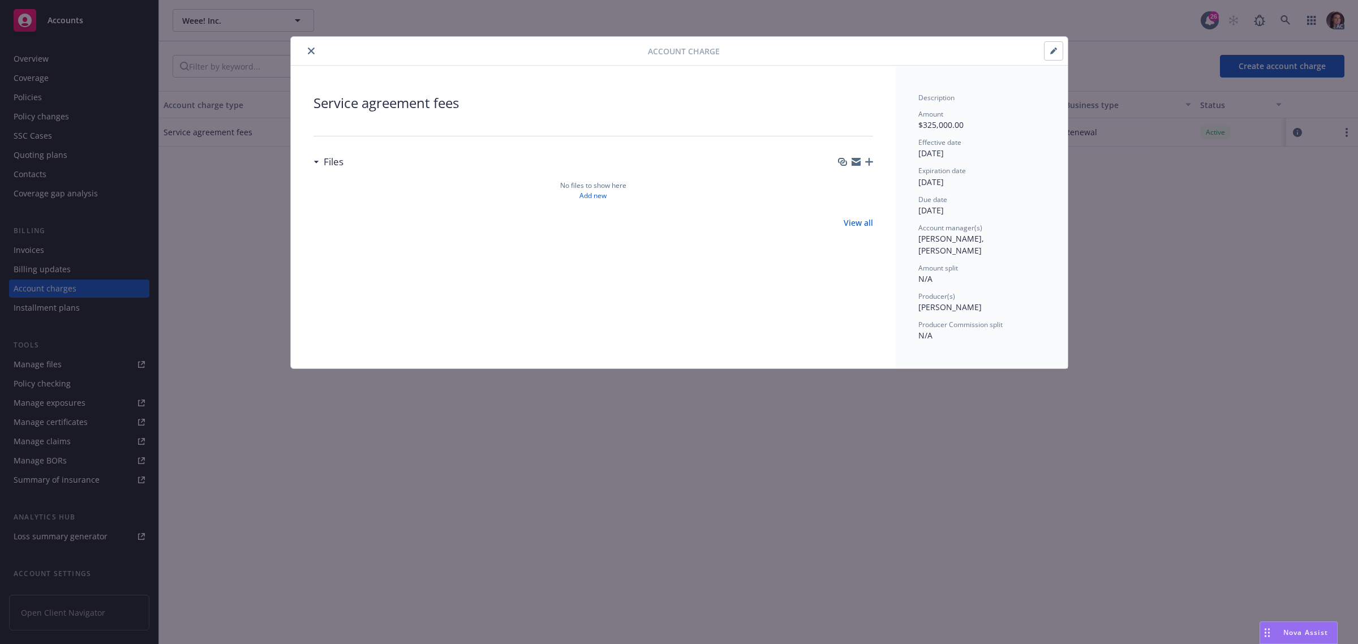
click at [317, 50] on div at bounding box center [471, 51] width 353 height 14
click at [309, 48] on icon "close" at bounding box center [311, 51] width 7 height 7
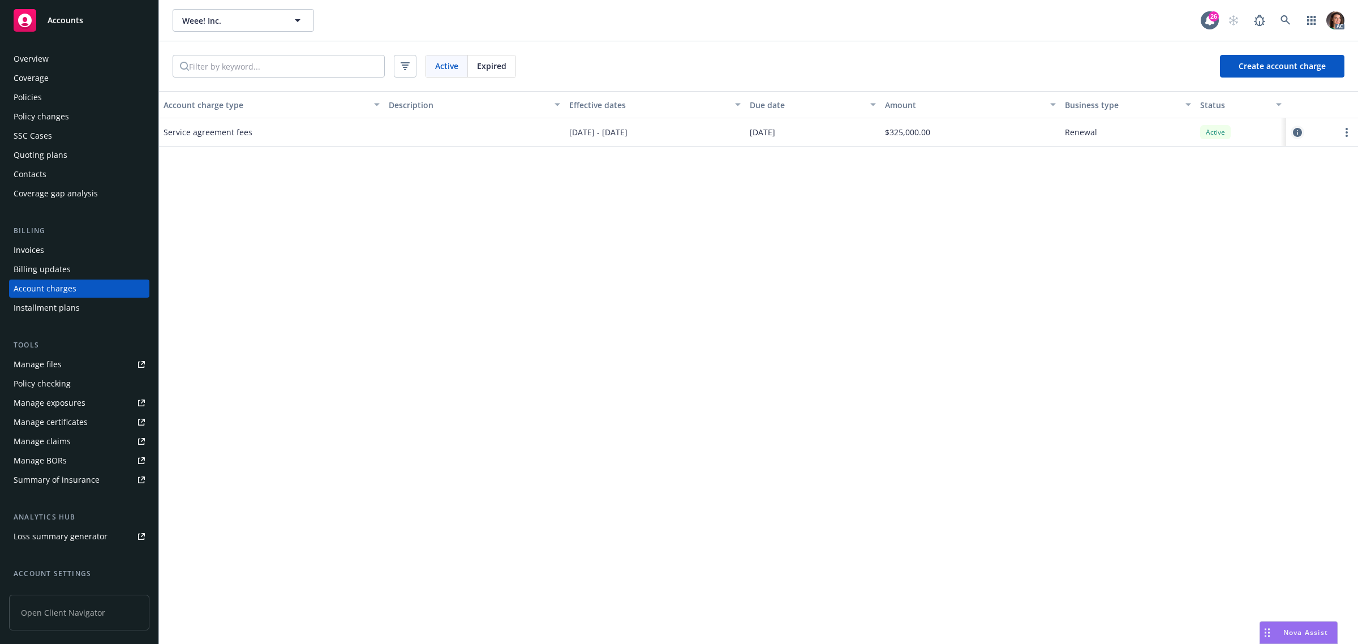
click at [1299, 131] on icon "circleInformation" at bounding box center [1297, 132] width 9 height 9
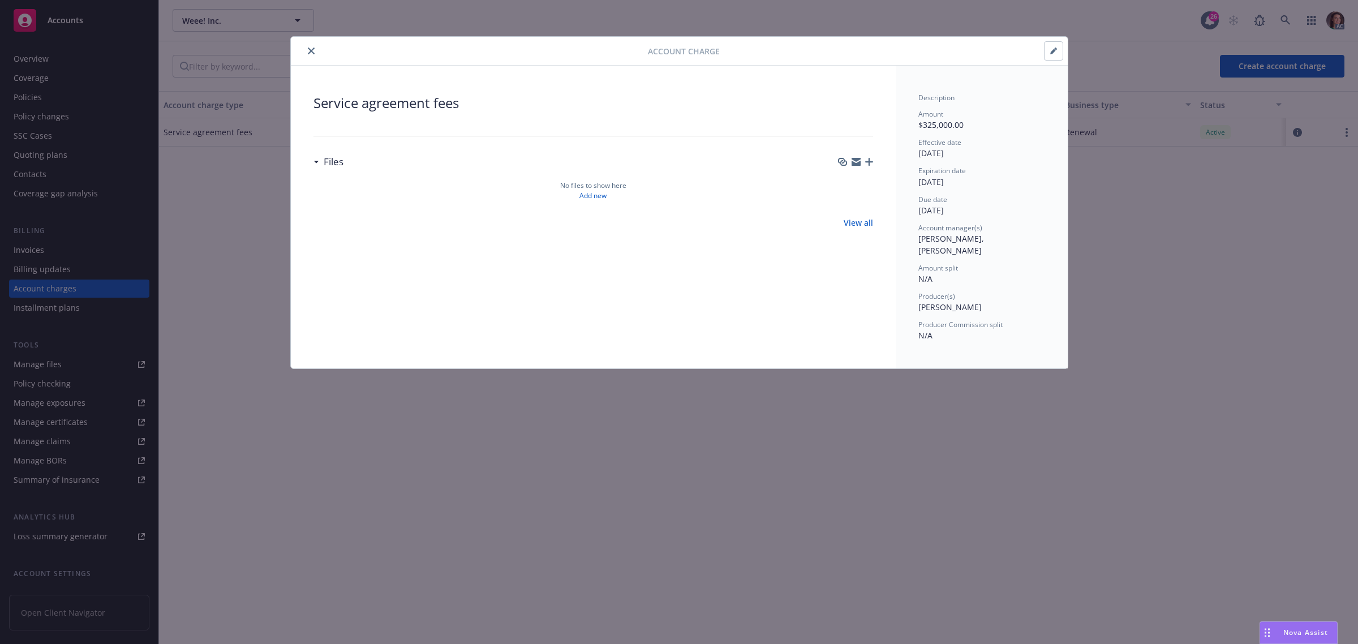
click at [318, 161] on icon at bounding box center [316, 162] width 6 height 3
click at [317, 163] on icon at bounding box center [315, 162] width 5 height 2
click at [312, 53] on icon "close" at bounding box center [311, 51] width 7 height 7
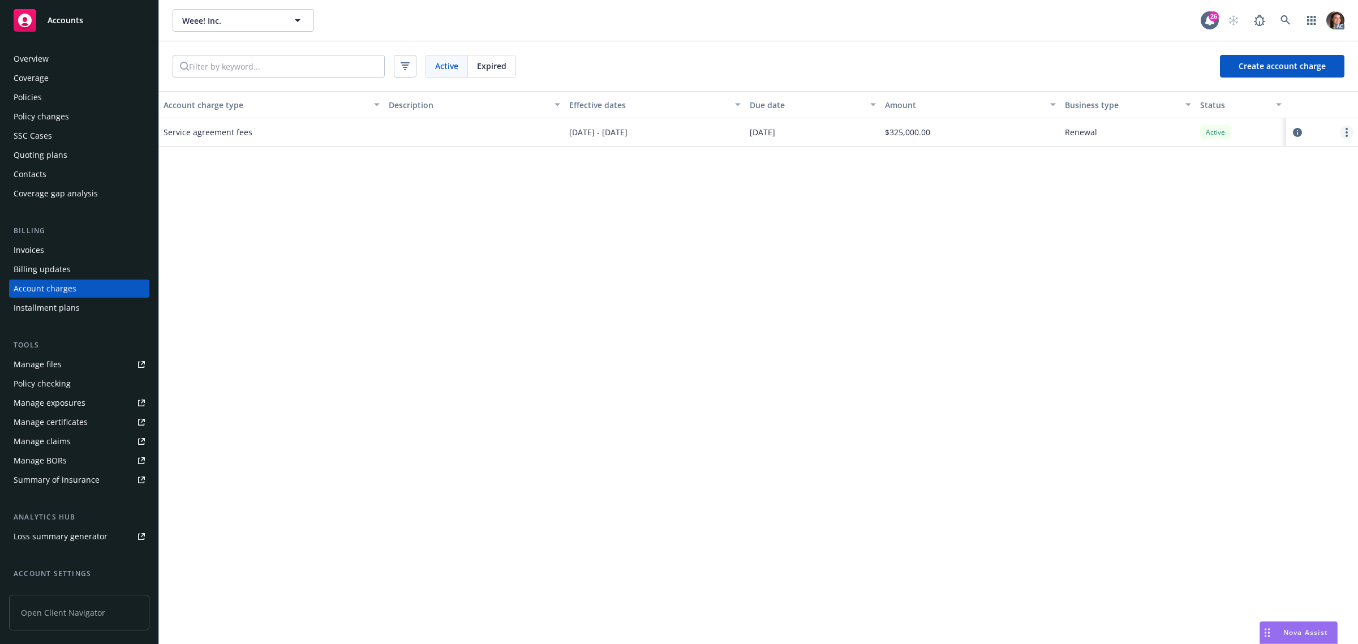
click at [1347, 128] on icon "more" at bounding box center [1347, 132] width 2 height 9
drag, startPoint x: 874, startPoint y: 251, endPoint x: 873, endPoint y: 259, distance: 8.6
click at [873, 252] on div "Account charge type Description Effective dates Due date Amount Business type S…" at bounding box center [758, 367] width 1199 height 553
click at [505, 191] on div "Account charge type Description Effective dates Due date Amount Business type S…" at bounding box center [758, 367] width 1199 height 553
click at [35, 255] on div "Invoices" at bounding box center [29, 250] width 31 height 18
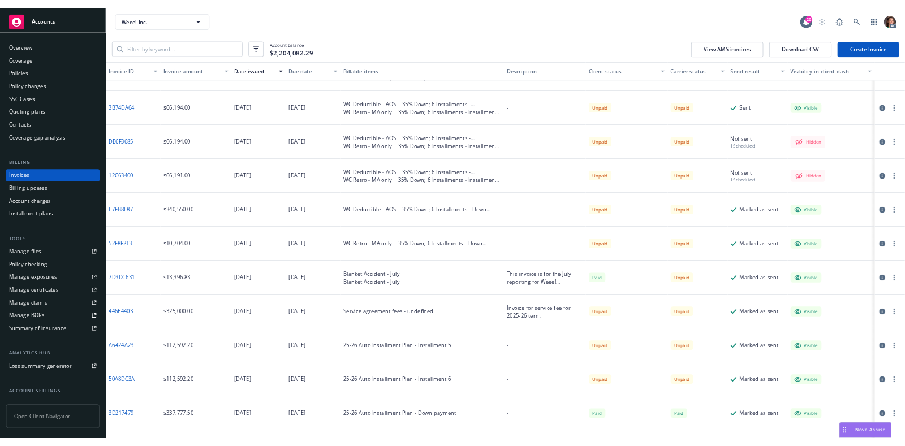
scroll to position [141, 0]
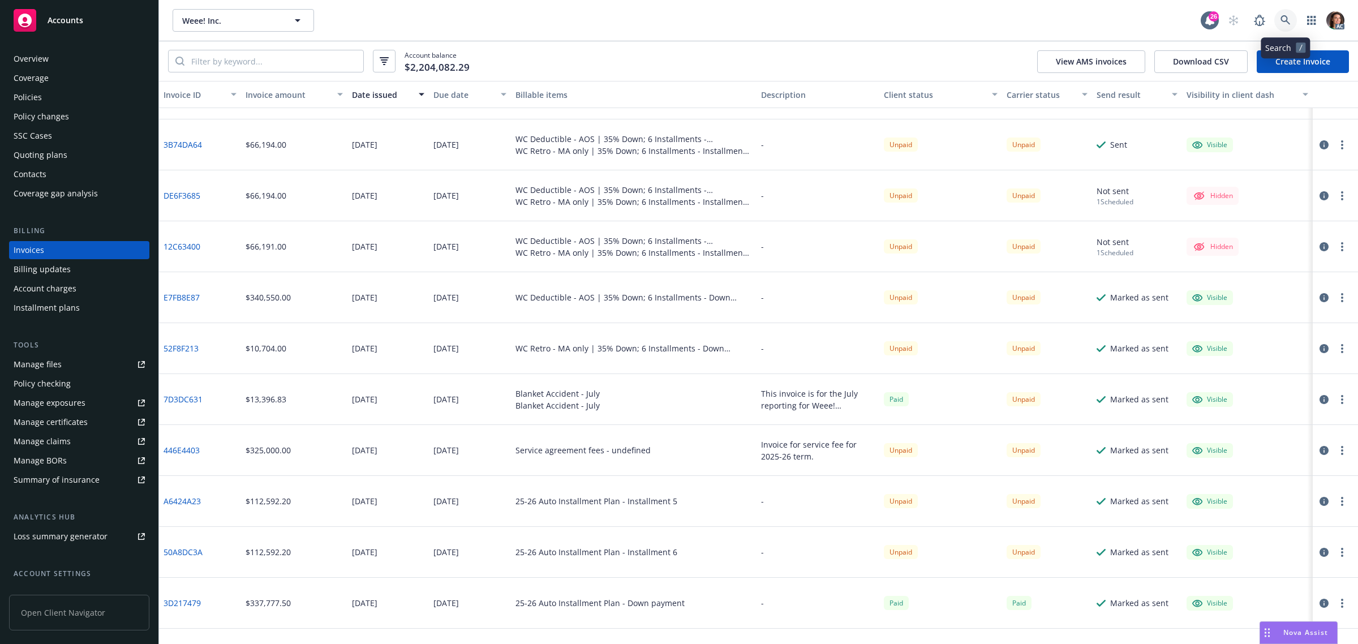
click at [1291, 14] on link at bounding box center [1285, 20] width 23 height 23
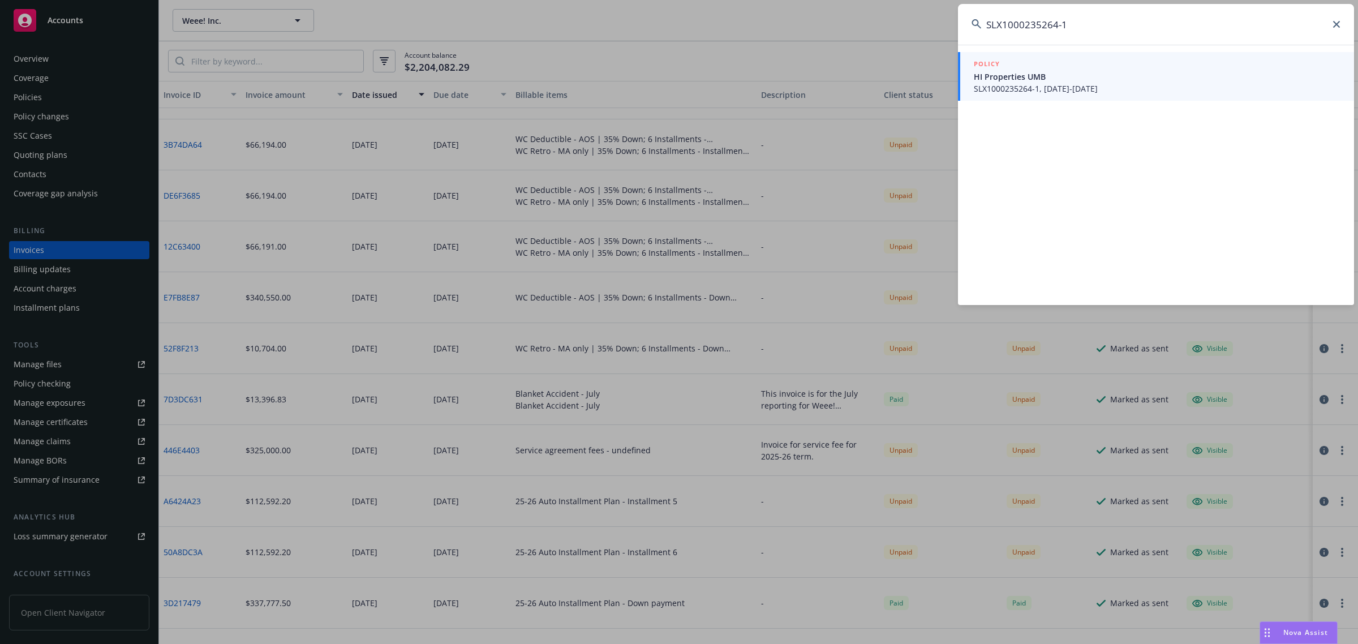
type input "SLX1000235264-1"
click at [1024, 84] on span "SLX1000235264-1, [DATE]-[DATE]" at bounding box center [1157, 89] width 367 height 12
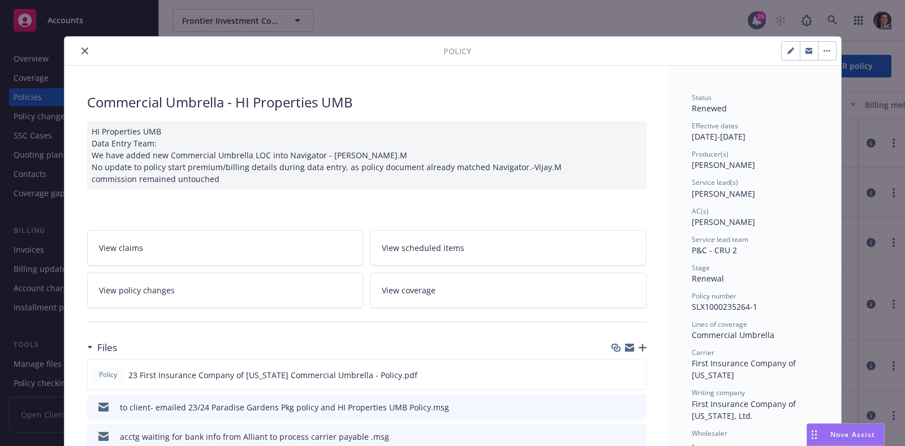
click at [81, 48] on icon "close" at bounding box center [84, 51] width 7 height 7
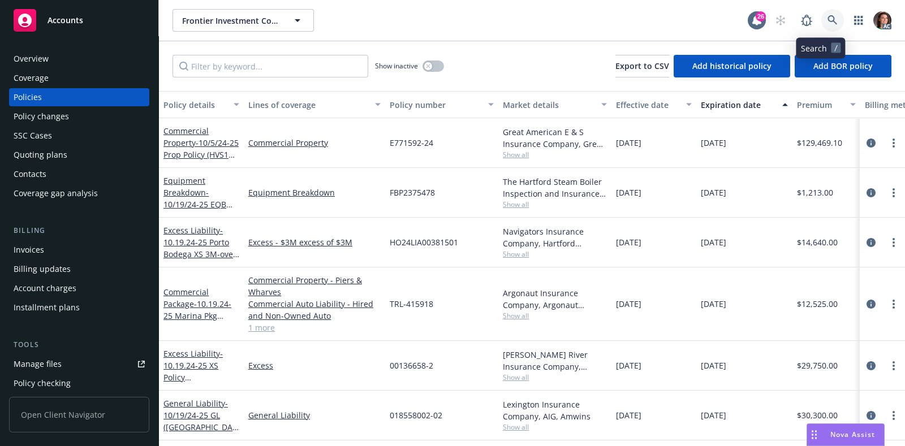
click at [828, 19] on icon at bounding box center [833, 20] width 10 height 10
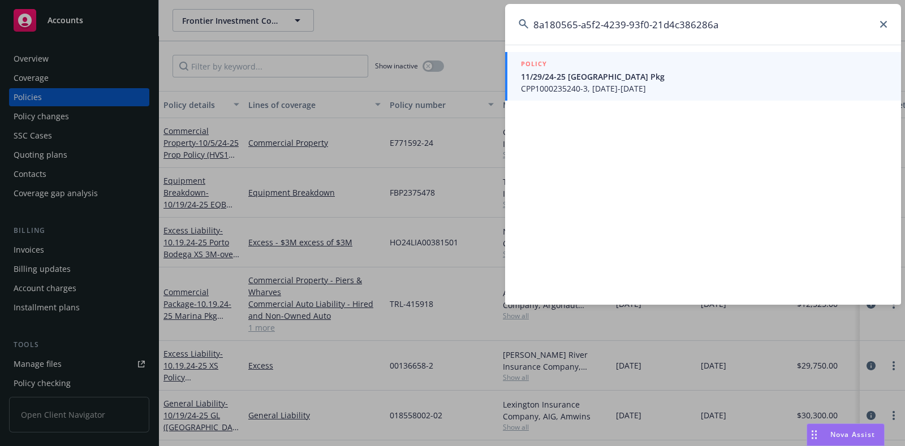
type input "8a180565-a5f2-4239-93f0-21d4c386286a"
click at [635, 86] on span "CPP1000235240-3, [DATE]-[DATE]" at bounding box center [704, 89] width 367 height 12
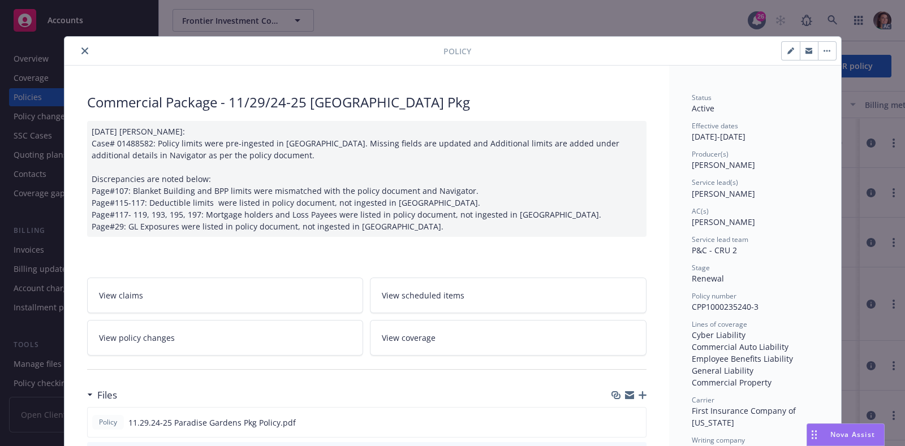
drag, startPoint x: 76, startPoint y: 54, endPoint x: 153, endPoint y: 55, distance: 77.5
click at [78, 54] on button "close" at bounding box center [85, 51] width 14 height 14
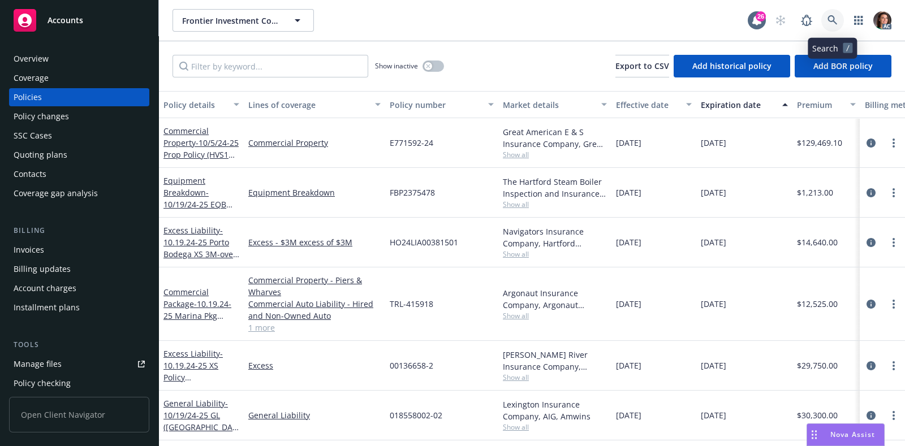
click at [840, 19] on link at bounding box center [833, 20] width 23 height 23
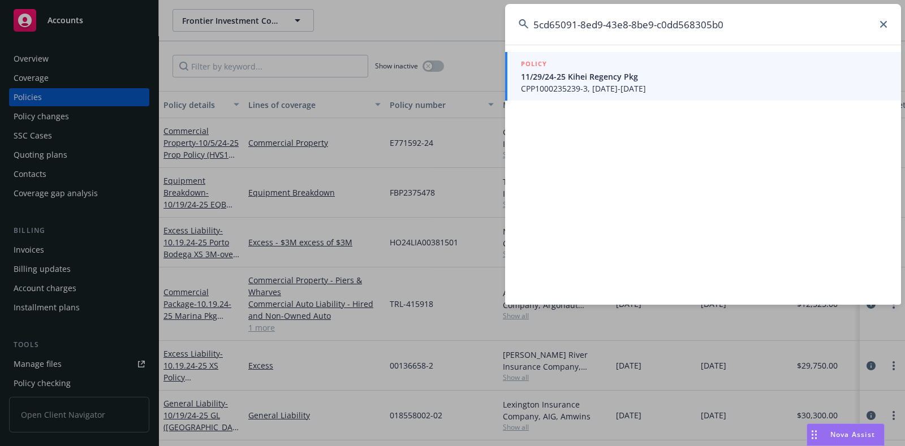
type input "5cd65091-8ed9-43e8-8be9-c0dd568305b0"
click at [597, 78] on span "11/29/24-25 Kihei Regency Pkg" at bounding box center [704, 77] width 367 height 12
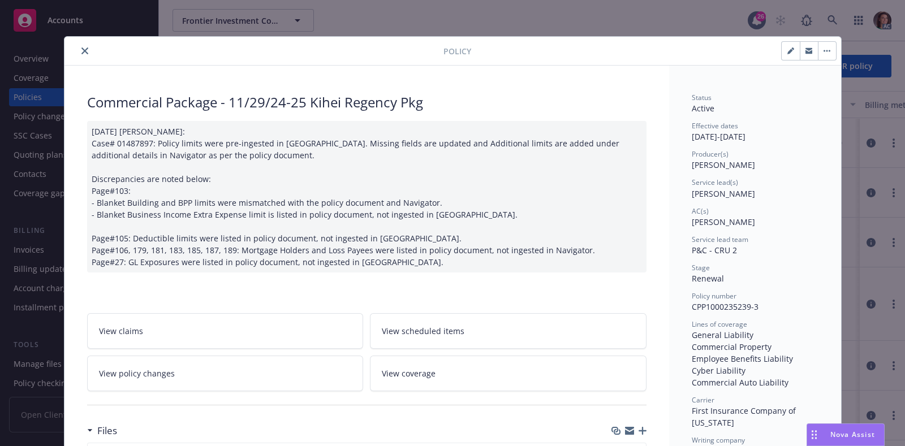
drag, startPoint x: 79, startPoint y: 49, endPoint x: 350, endPoint y: 32, distance: 272.1
click at [81, 49] on icon "close" at bounding box center [84, 51] width 7 height 7
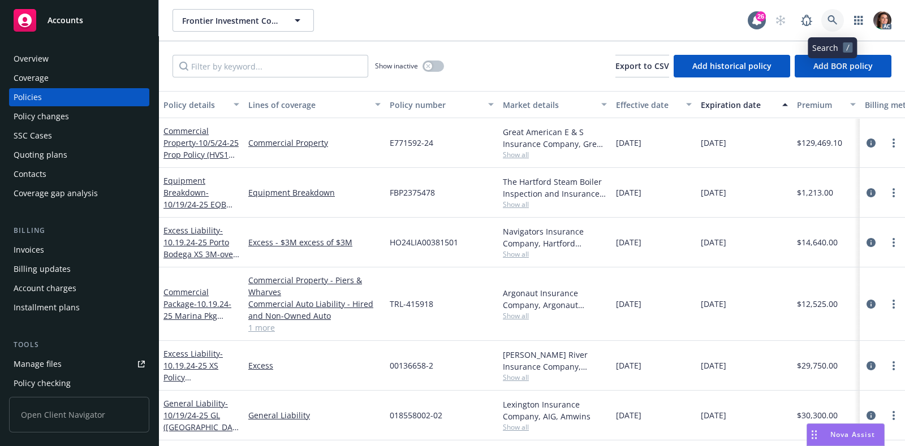
click at [837, 18] on icon at bounding box center [833, 20] width 10 height 10
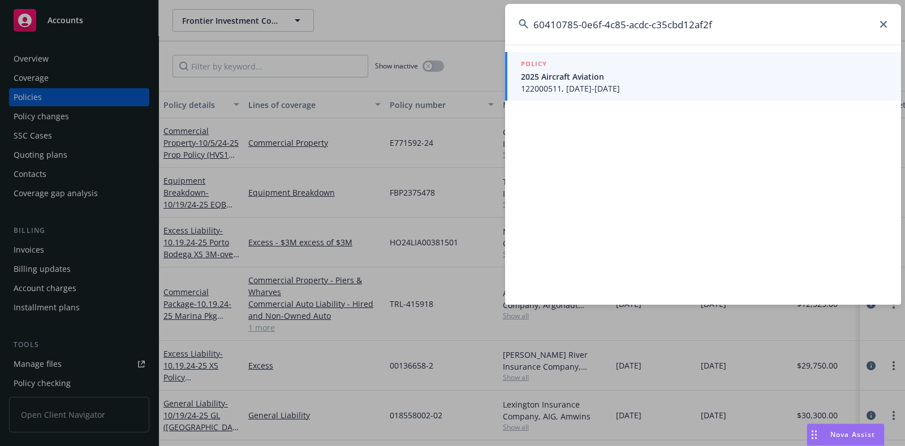
type input "60410785-0e6f-4c85-acdc-c35cbd12af2f"
click at [588, 72] on span "2025 Aircraft Aviation" at bounding box center [704, 77] width 367 height 12
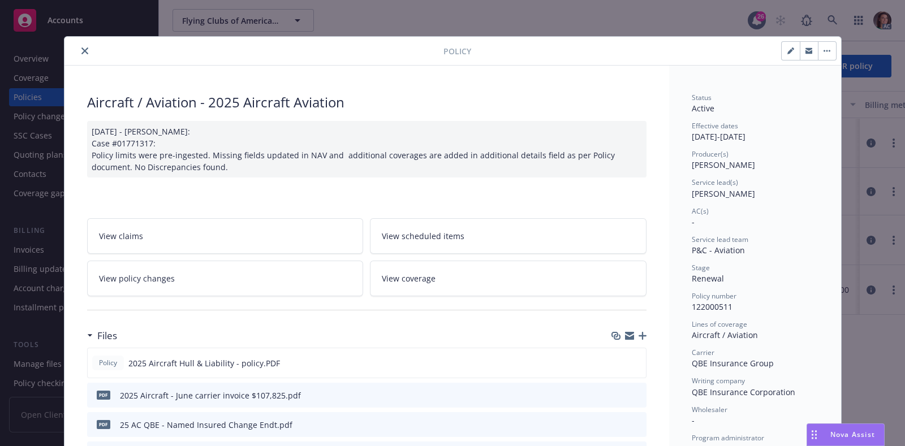
drag, startPoint x: 82, startPoint y: 47, endPoint x: 248, endPoint y: 60, distance: 166.3
click at [81, 47] on button "close" at bounding box center [85, 51] width 14 height 14
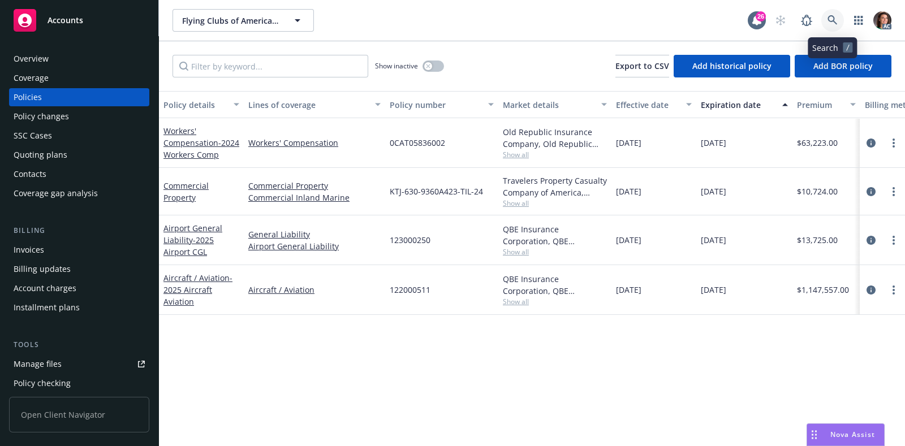
click at [830, 15] on icon at bounding box center [833, 20] width 10 height 10
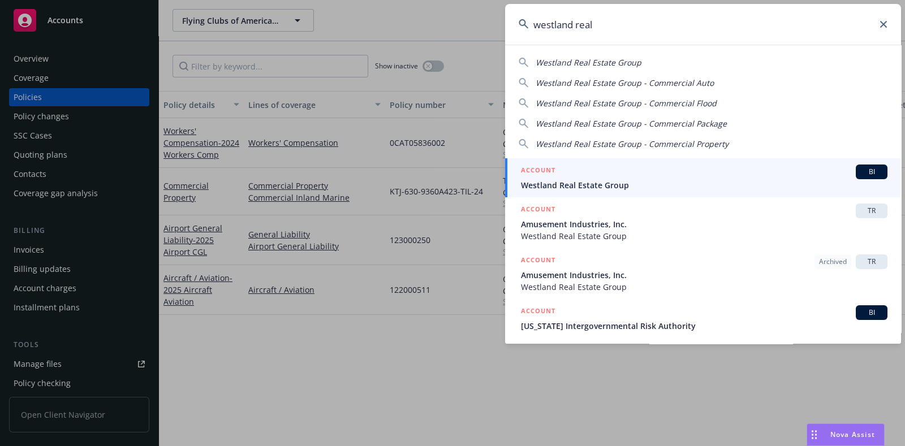
type input "westland real"
click at [616, 185] on span "Westland Real Estate Group" at bounding box center [704, 185] width 367 height 12
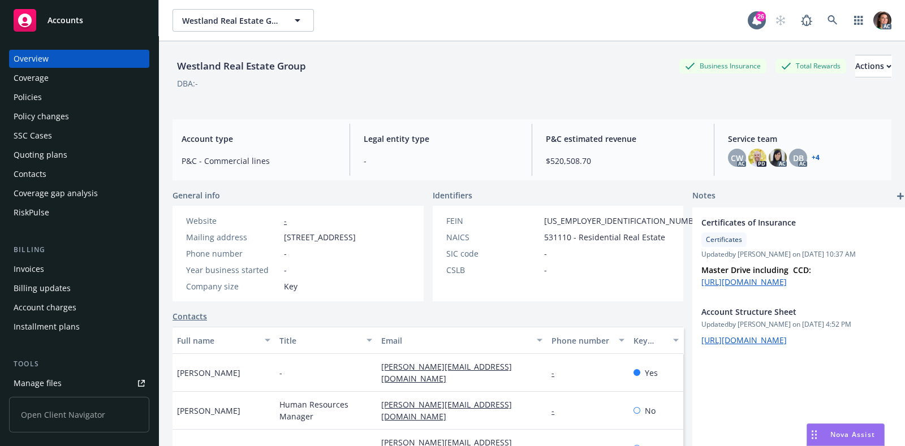
click at [39, 270] on div "Invoices" at bounding box center [29, 269] width 31 height 18
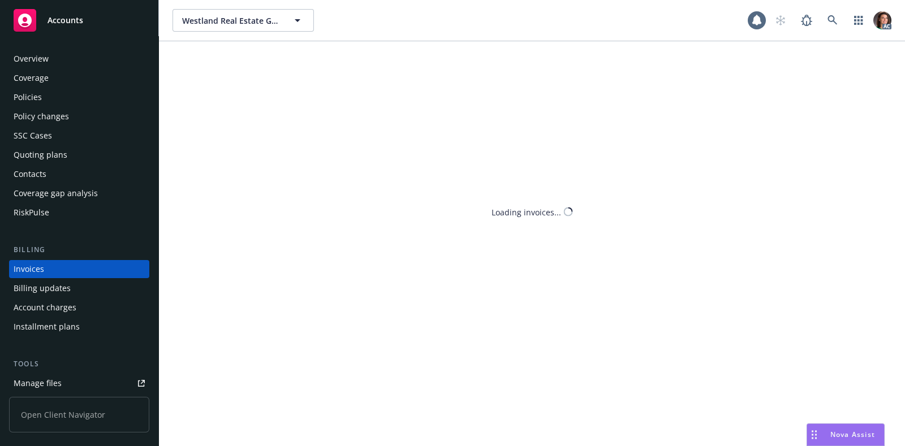
scroll to position [28, 0]
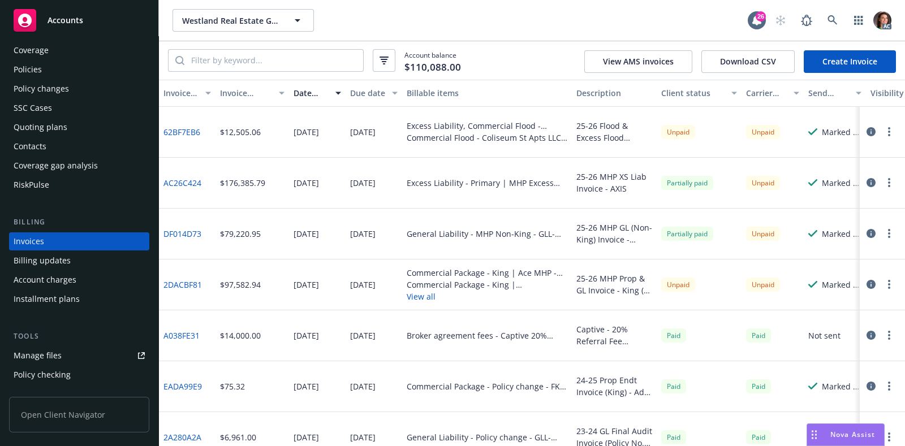
click at [369, 92] on div "Due date" at bounding box center [367, 93] width 35 height 12
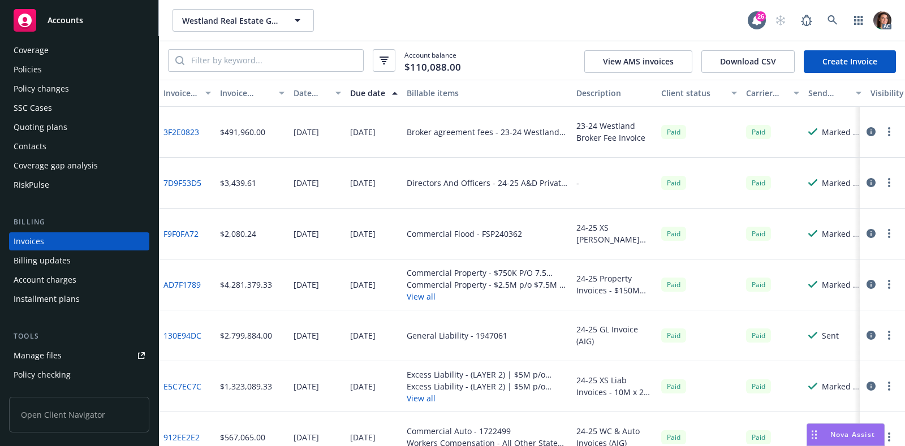
click at [369, 91] on div "Due date" at bounding box center [367, 93] width 35 height 12
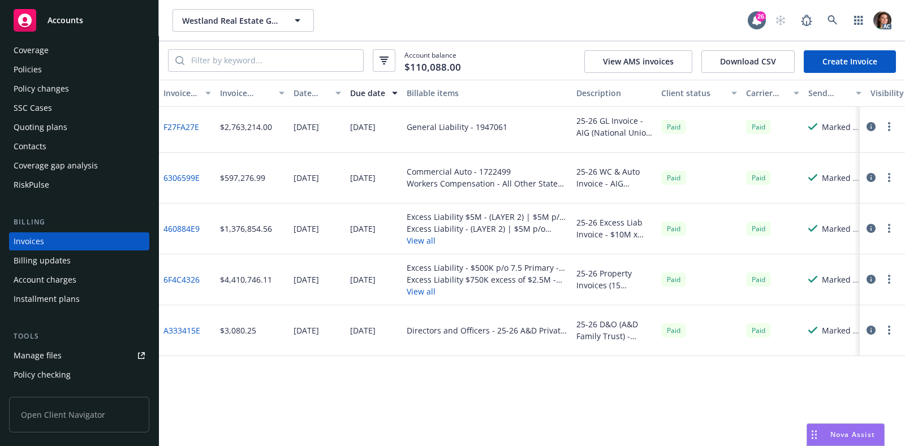
scroll to position [40, 0]
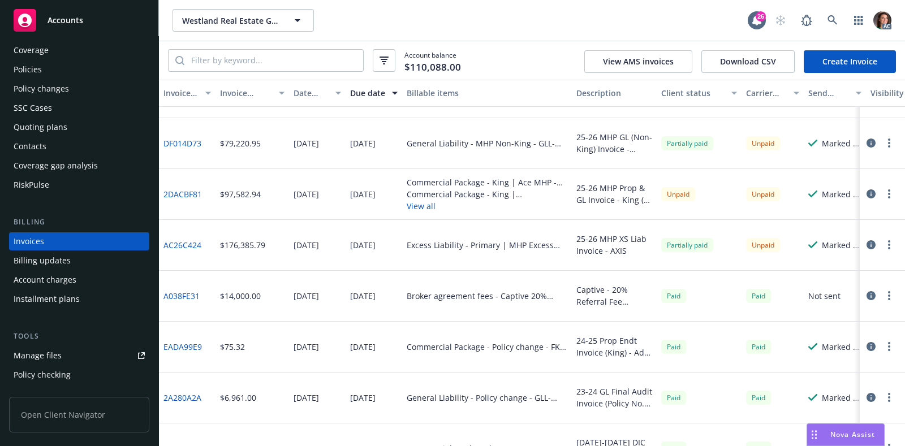
click at [193, 193] on link "2DACBF81" at bounding box center [183, 194] width 38 height 12
click at [187, 241] on link "AC26C424" at bounding box center [183, 245] width 38 height 12
click at [48, 69] on div "Policies" at bounding box center [79, 70] width 131 height 18
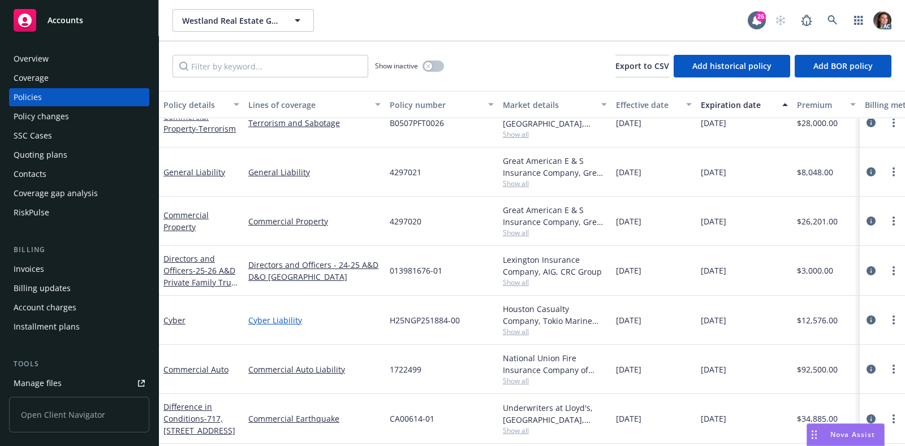
scroll to position [1060, 0]
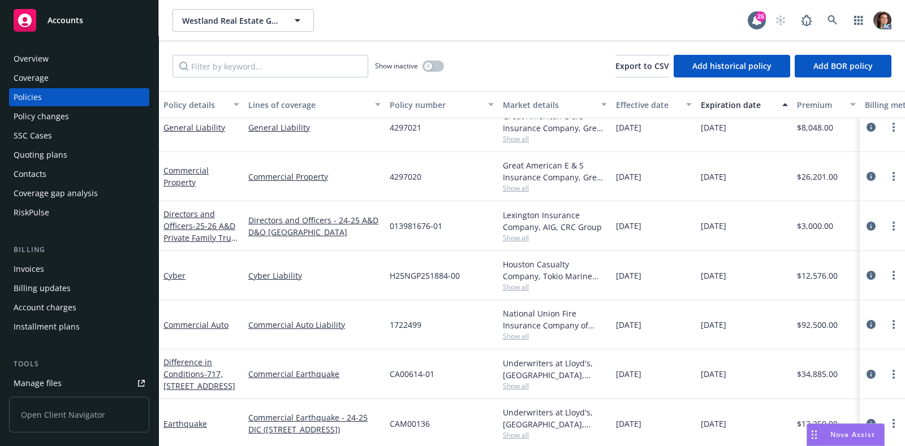
click at [644, 105] on div "Effective date" at bounding box center [647, 105] width 63 height 12
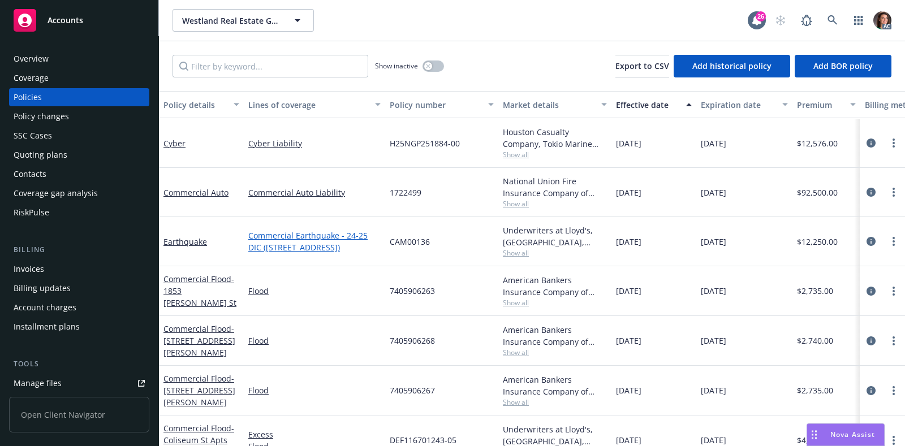
scroll to position [1093, 0]
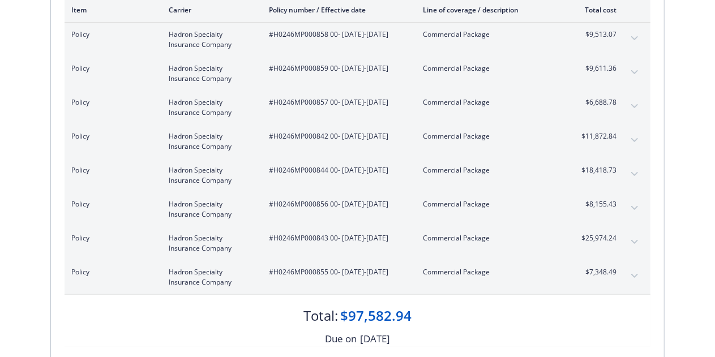
scroll to position [226, 0]
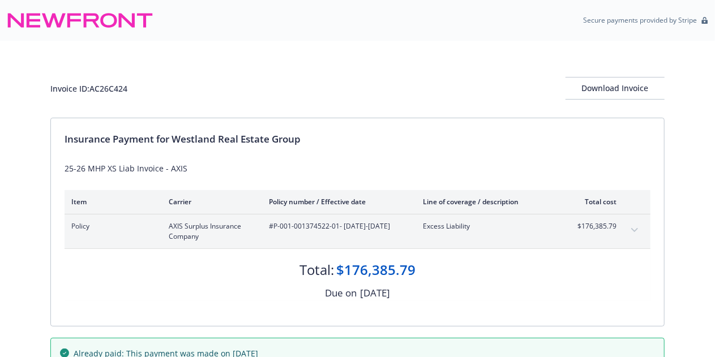
click at [634, 226] on button "expand content" at bounding box center [634, 230] width 18 height 18
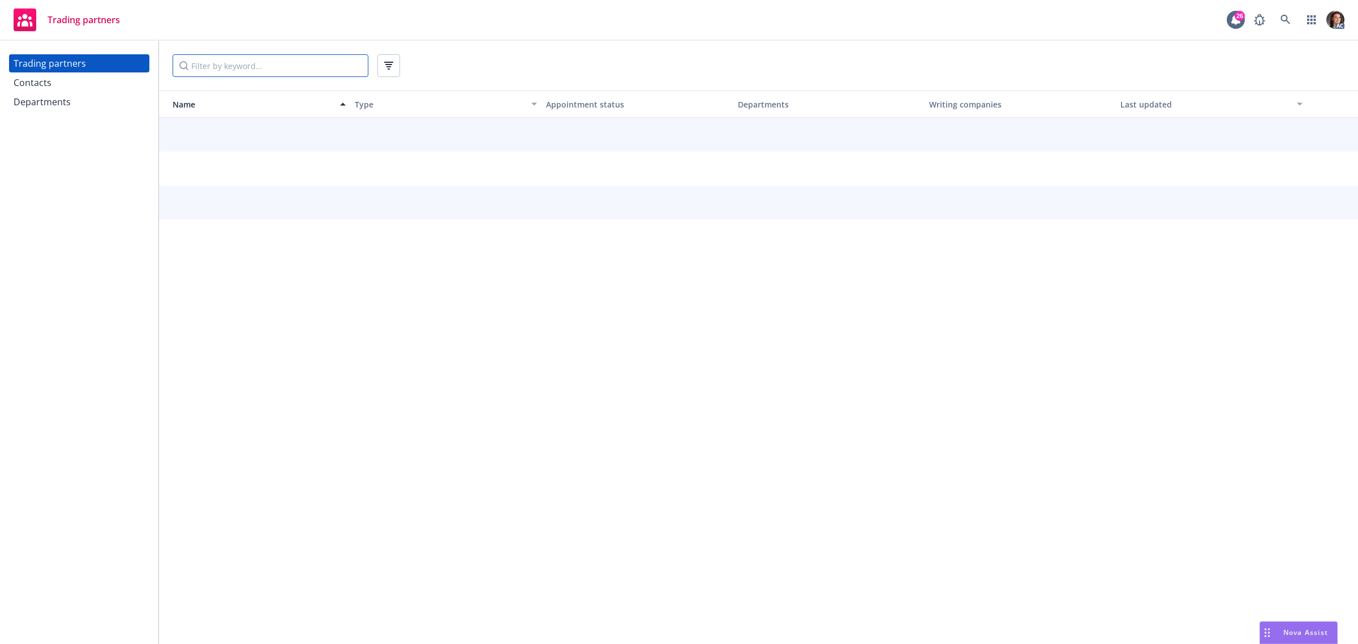
click at [265, 68] on input "Filter by keyword..." at bounding box center [271, 65] width 196 height 23
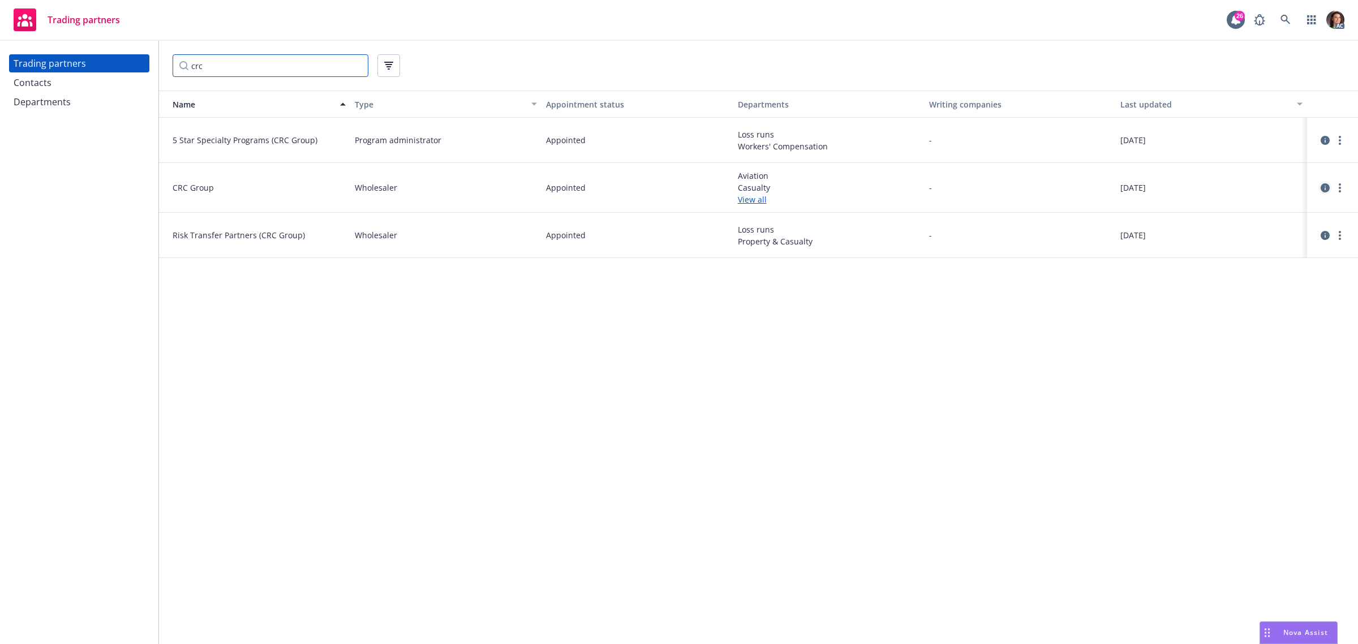
type input "crc"
click at [1326, 185] on icon "circleInformation" at bounding box center [1325, 187] width 9 height 9
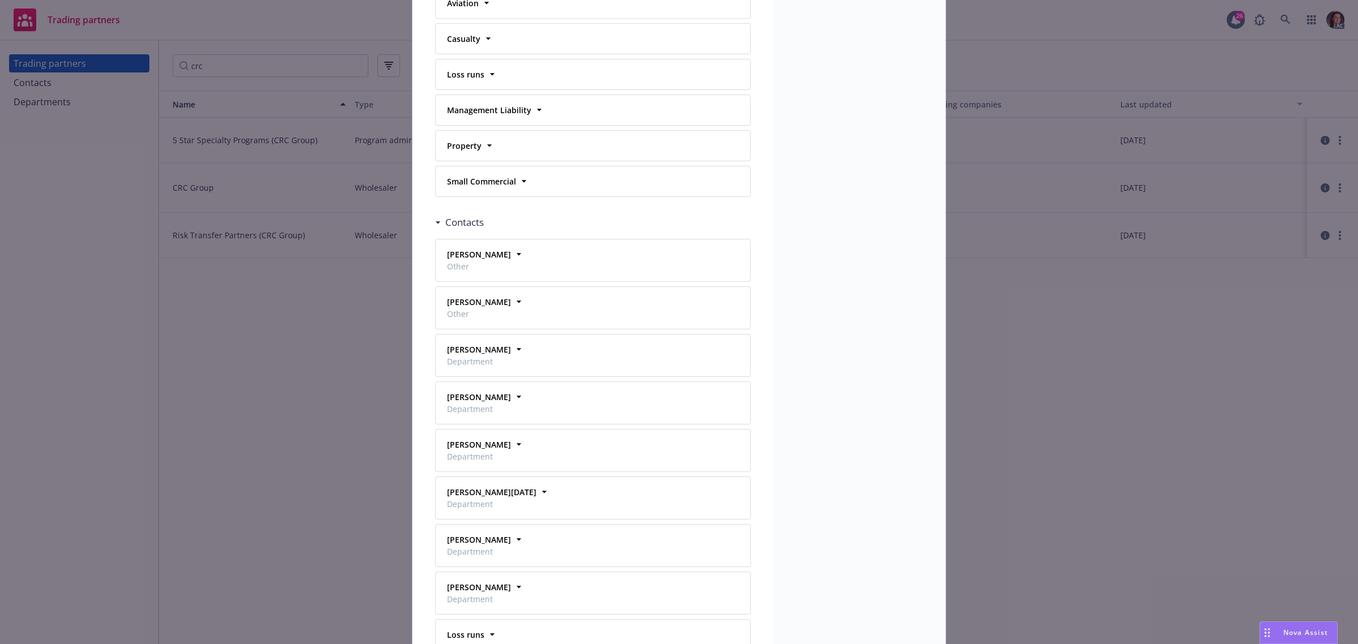
scroll to position [424, 0]
